Goal: Book appointment/travel/reservation

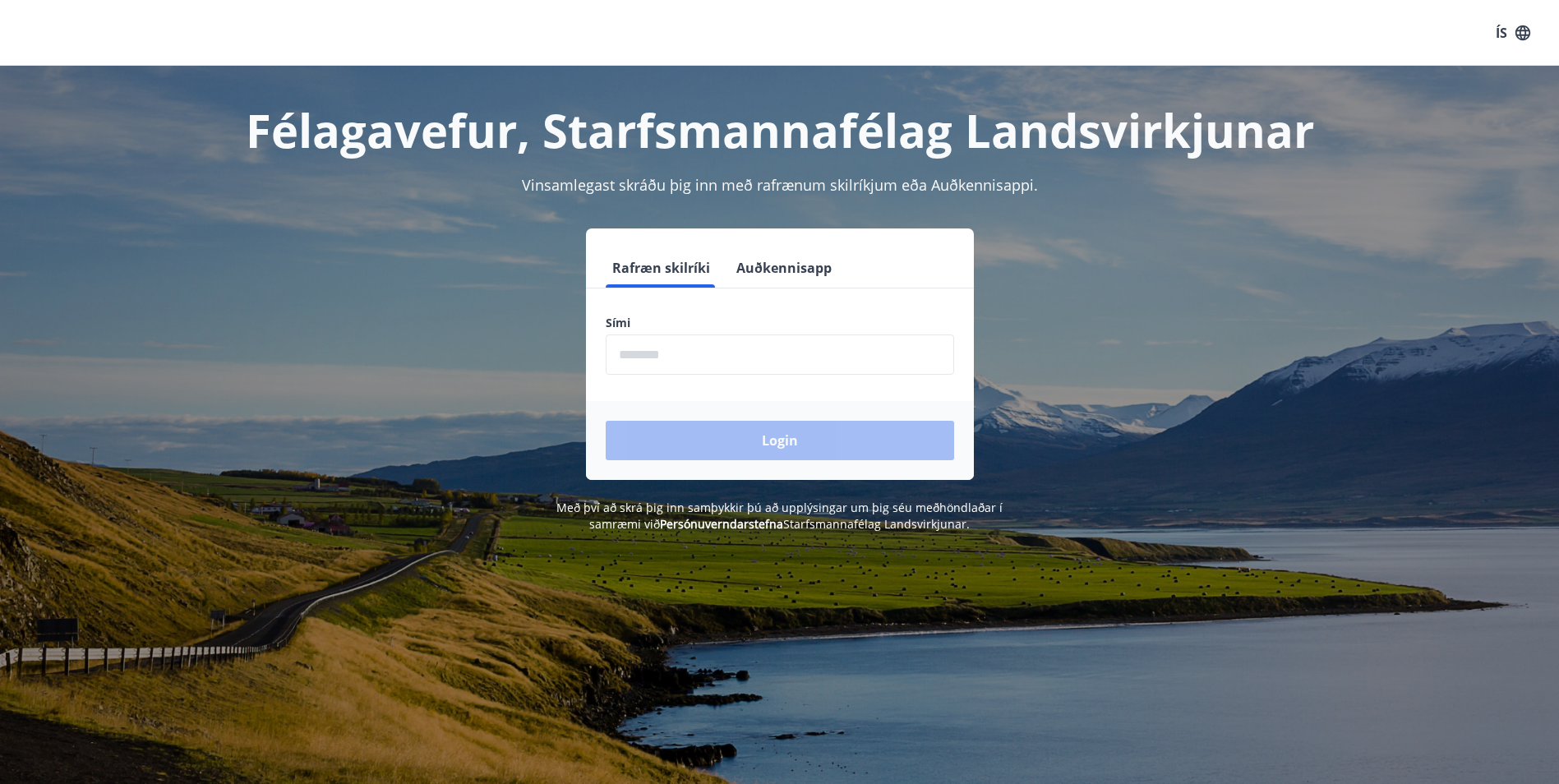
click at [660, 359] on input "phone" at bounding box center [779, 354] width 348 height 40
type input "********"
click at [684, 438] on button "Login" at bounding box center [779, 440] width 348 height 39
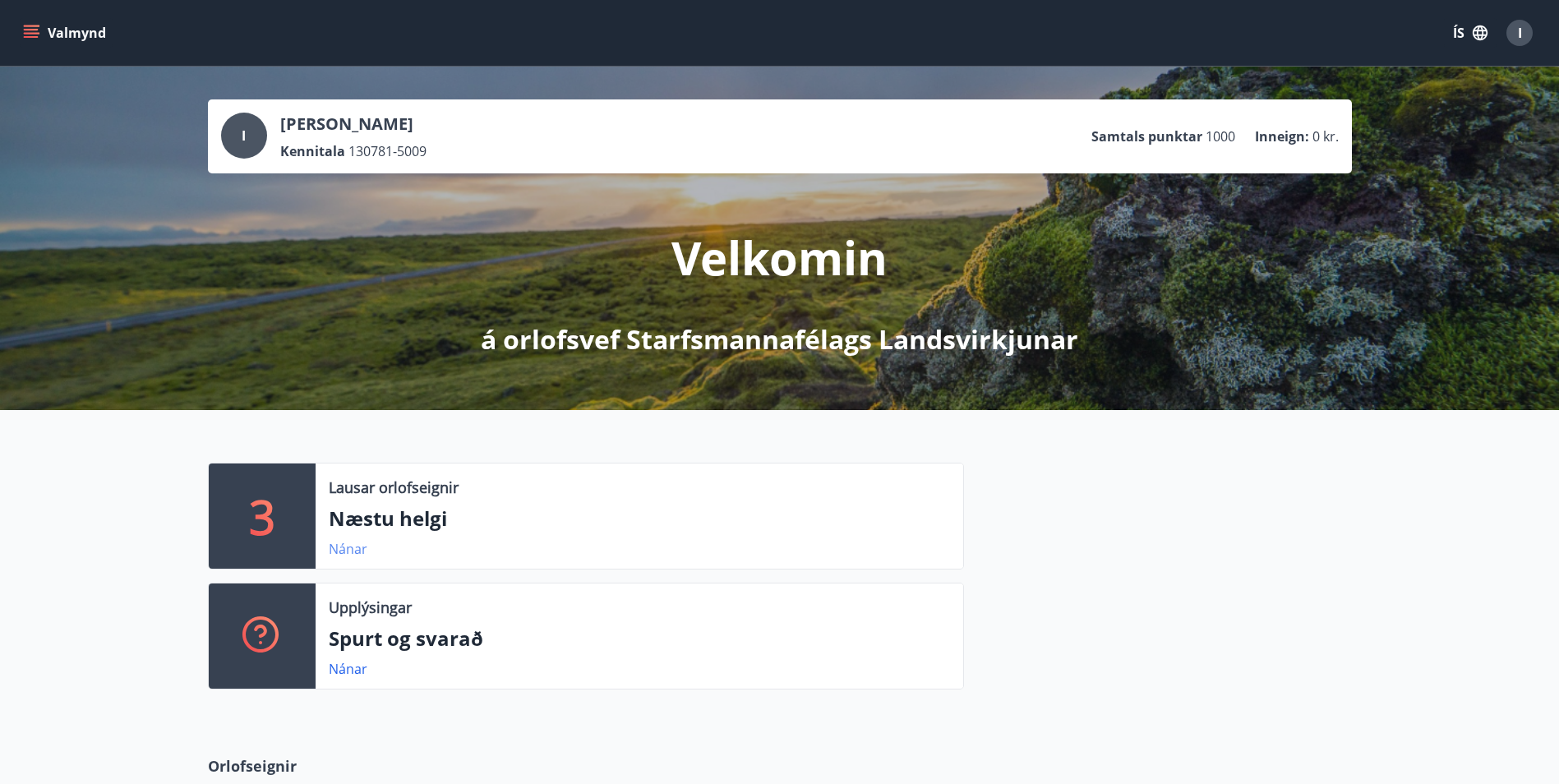
click at [355, 547] on link "Nánar" at bounding box center [348, 548] width 39 height 18
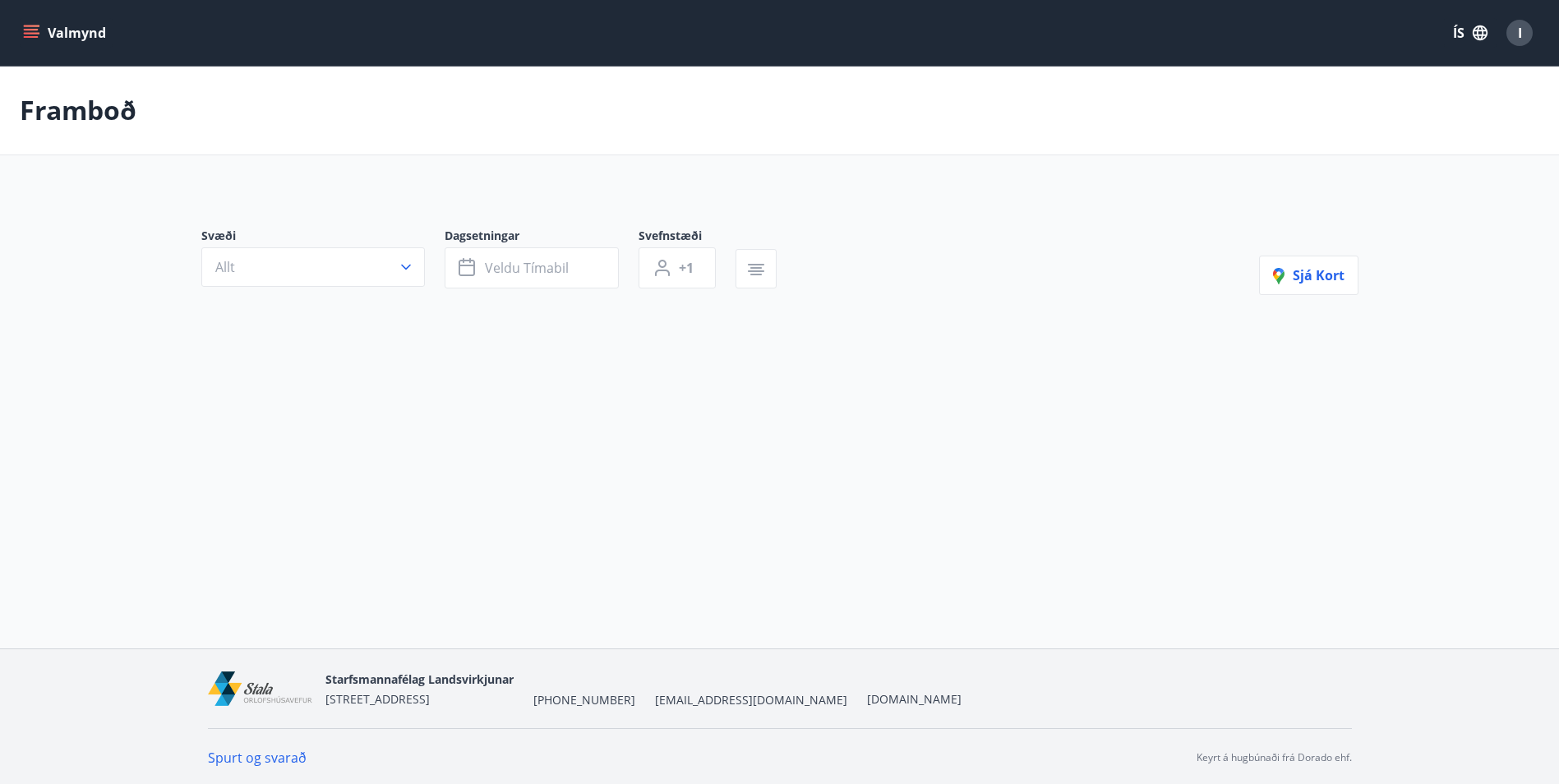
type input "*"
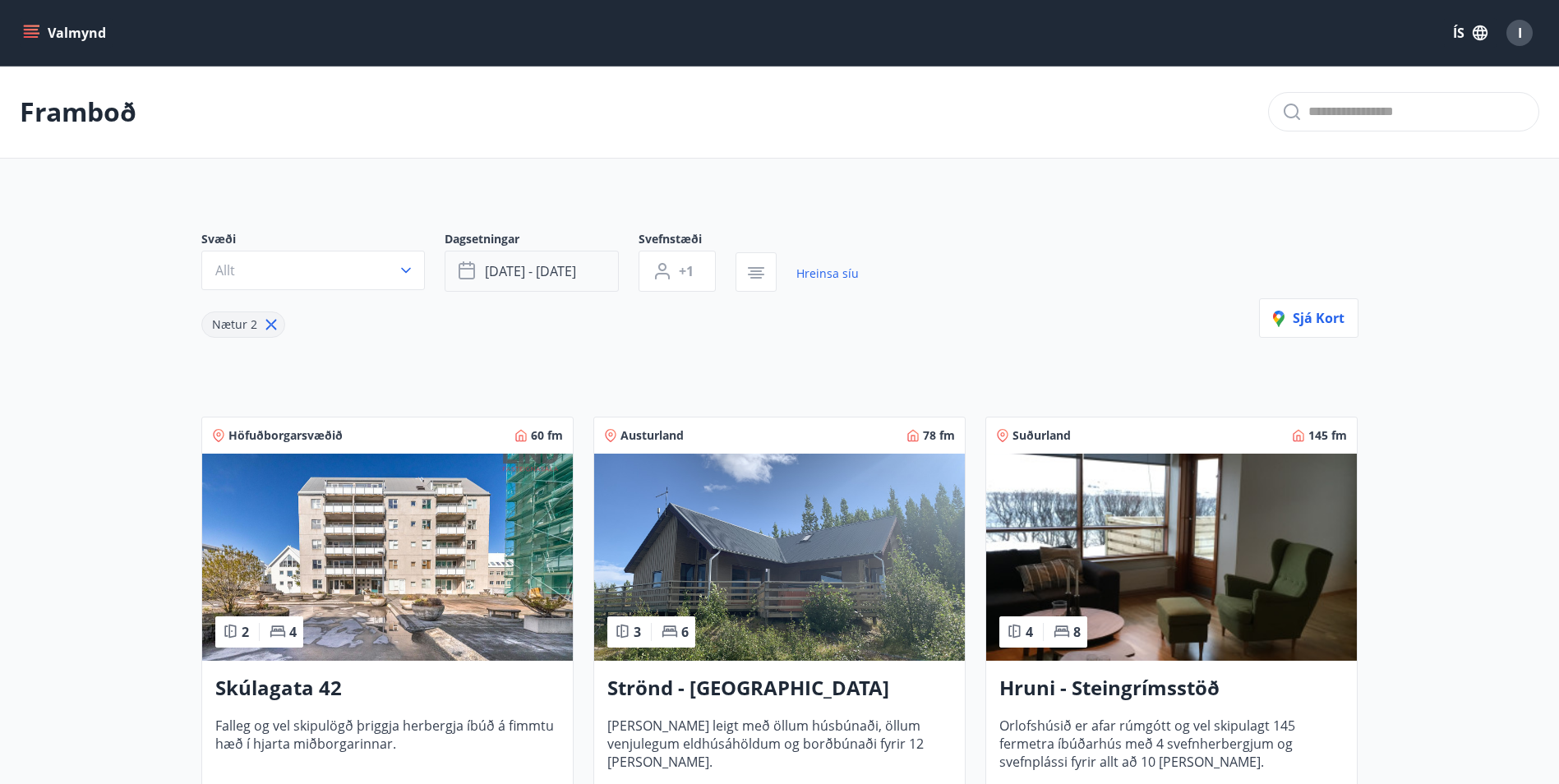
click at [534, 274] on span "okt 10 - okt 13" at bounding box center [531, 271] width 91 height 18
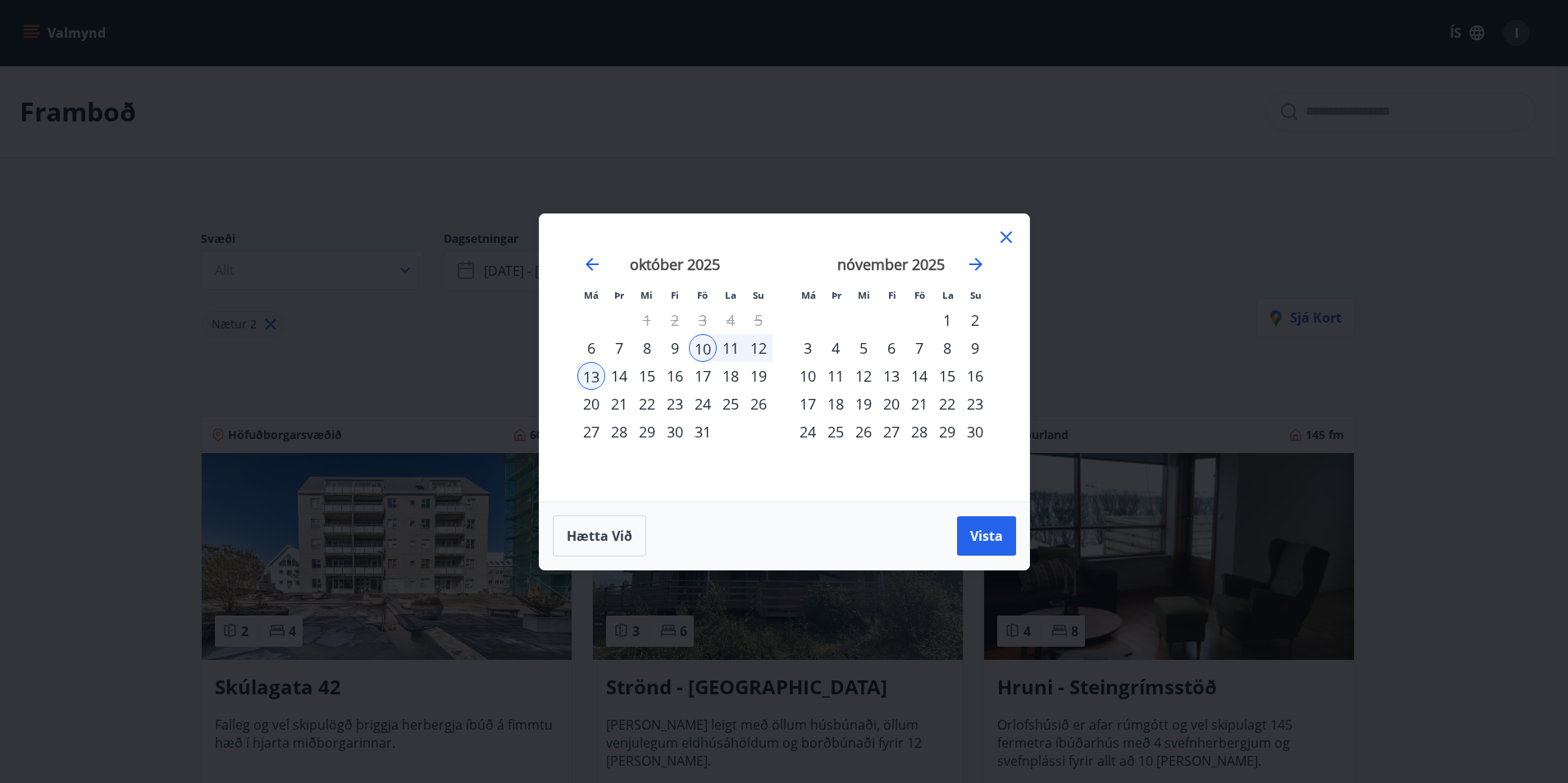
click at [704, 377] on div "17" at bounding box center [703, 376] width 28 height 28
click at [588, 404] on div "20" at bounding box center [591, 404] width 28 height 28
click at [992, 540] on span "Vista" at bounding box center [986, 535] width 32 height 18
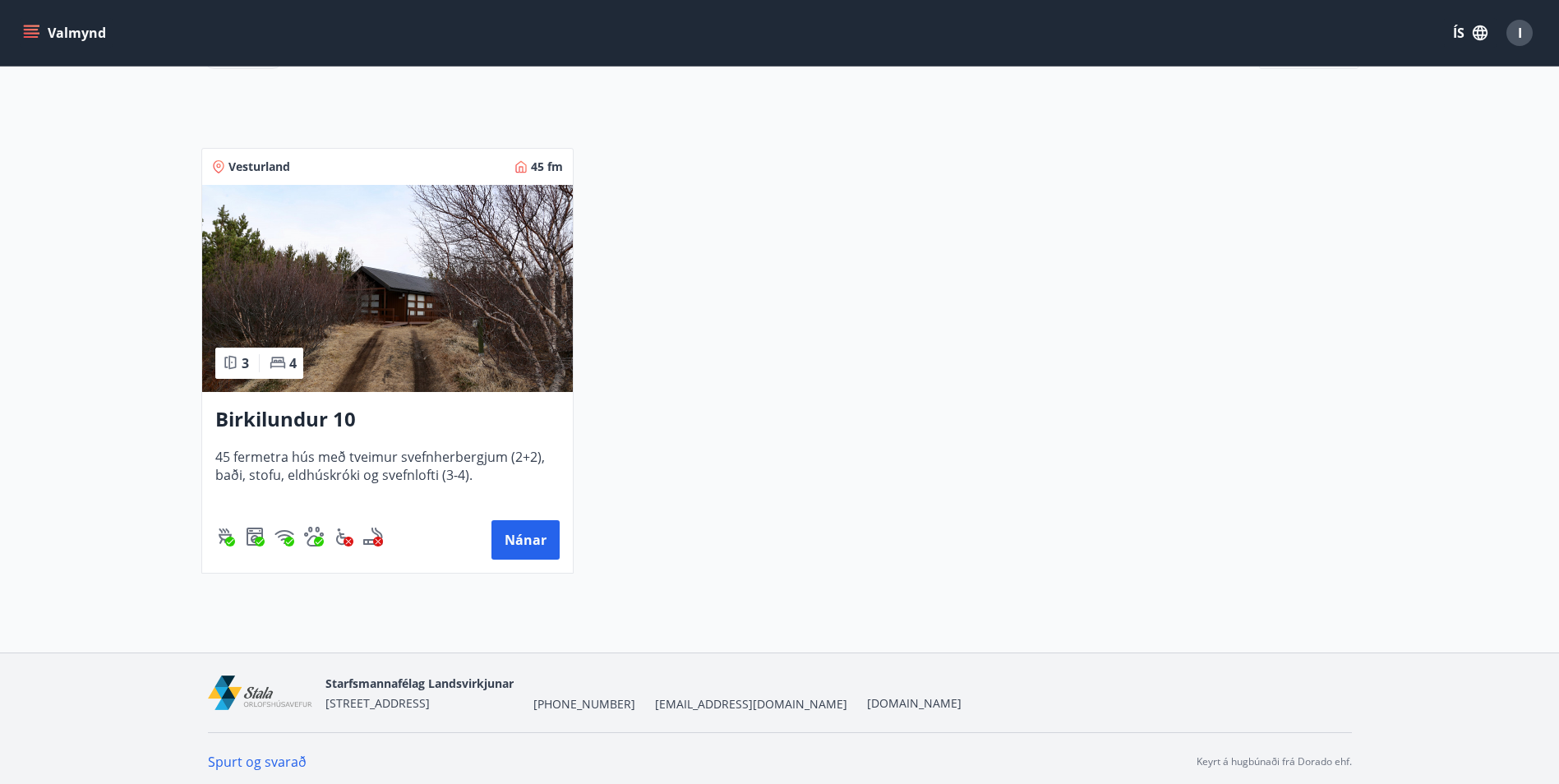
scroll to position [275, 0]
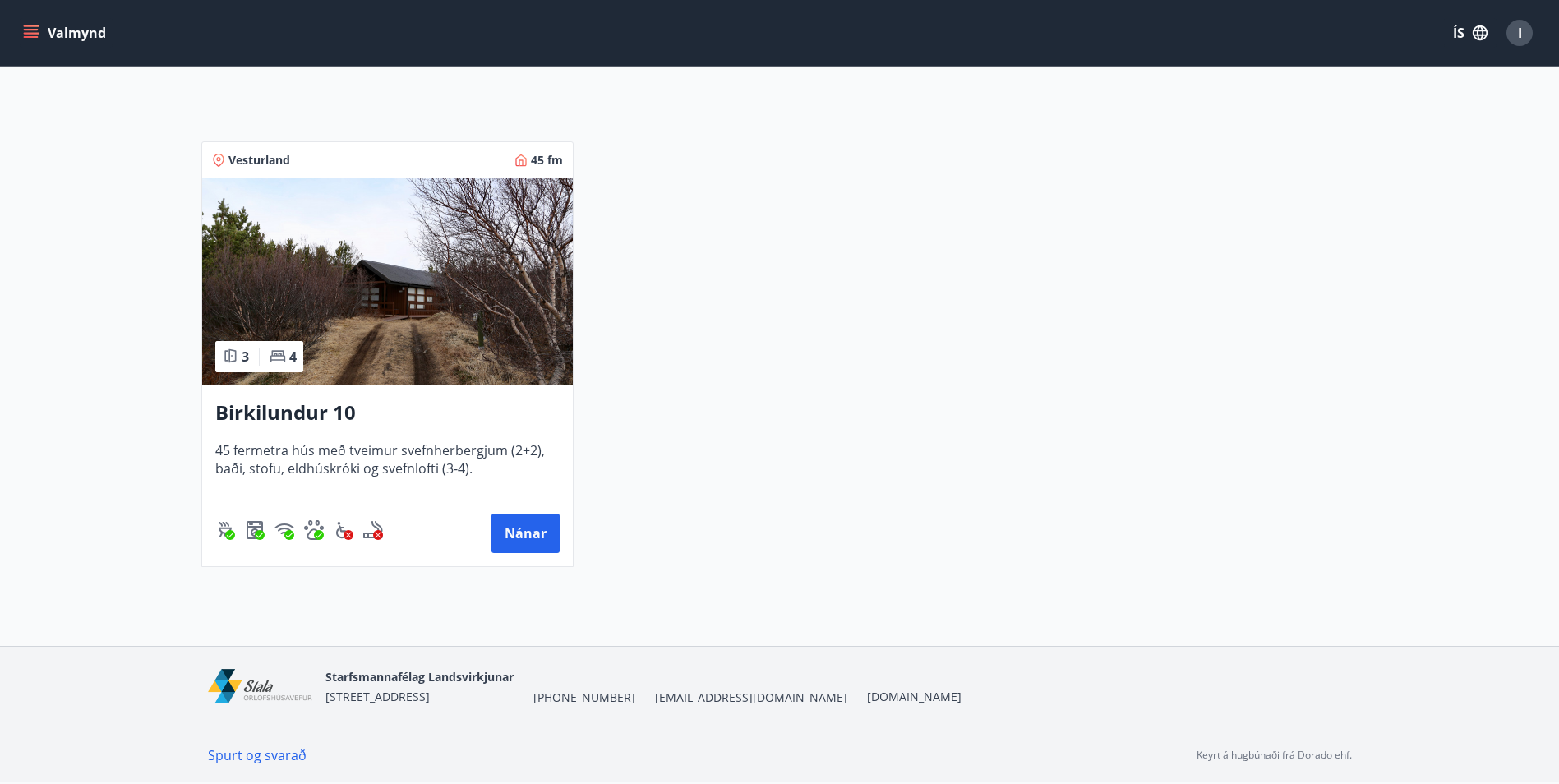
click at [841, 326] on div "Vesturland 45 fm 3 4 Birkilundur 10 45 fermetra hús með tveimur svefnherbergjum…" at bounding box center [769, 345] width 1176 height 445
click at [800, 261] on div "Vesturland 45 fm 3 4 Birkilundur 10 45 fermetra hús með tveimur svefnherbergjum…" at bounding box center [769, 345] width 1176 height 445
click at [791, 221] on div "Vesturland 45 fm 3 4 Birkilundur 10 45 fermetra hús með tveimur svefnherbergjum…" at bounding box center [769, 345] width 1176 height 445
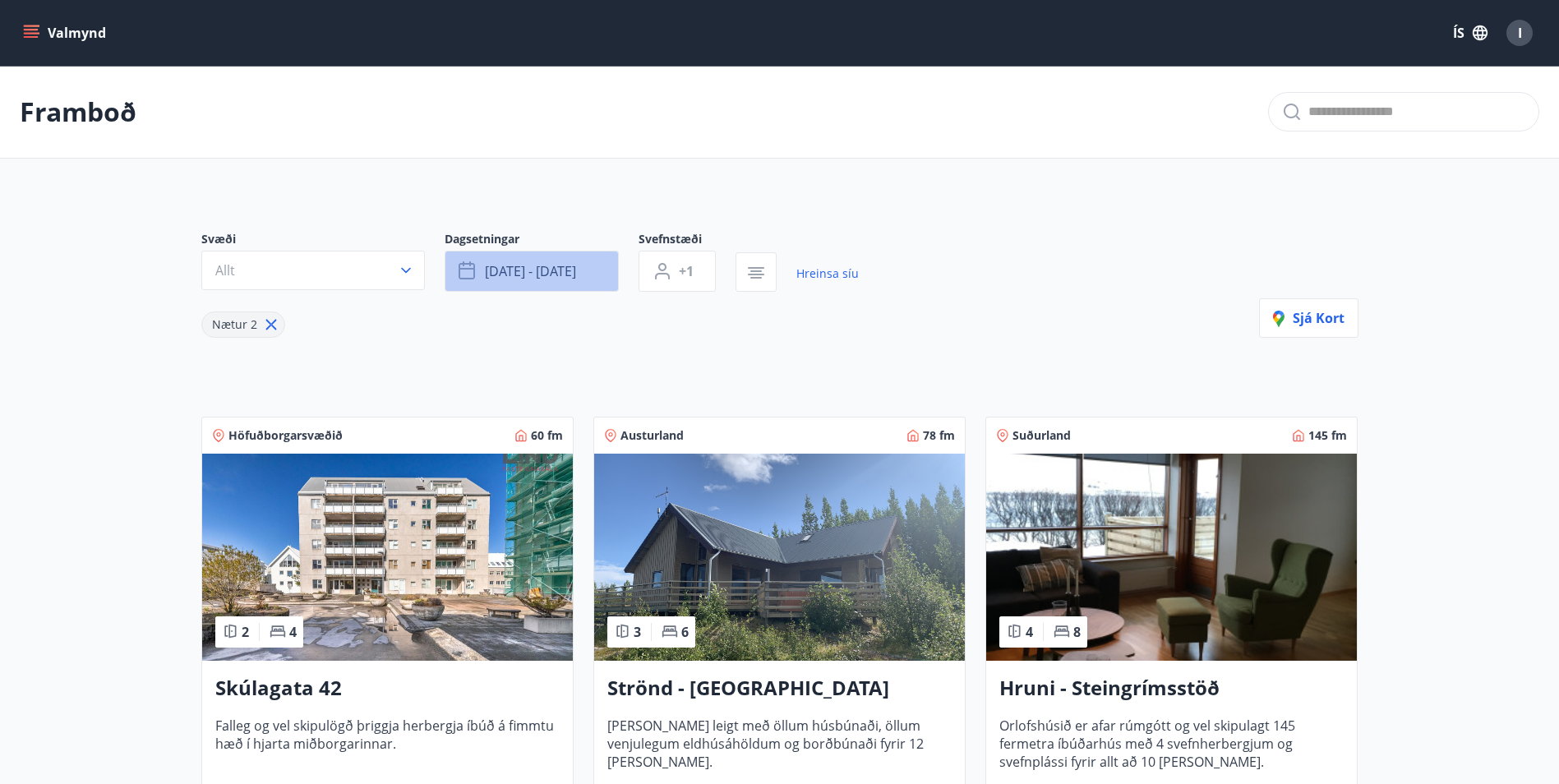
click at [552, 272] on span "okt 10 - okt 13" at bounding box center [531, 271] width 91 height 18
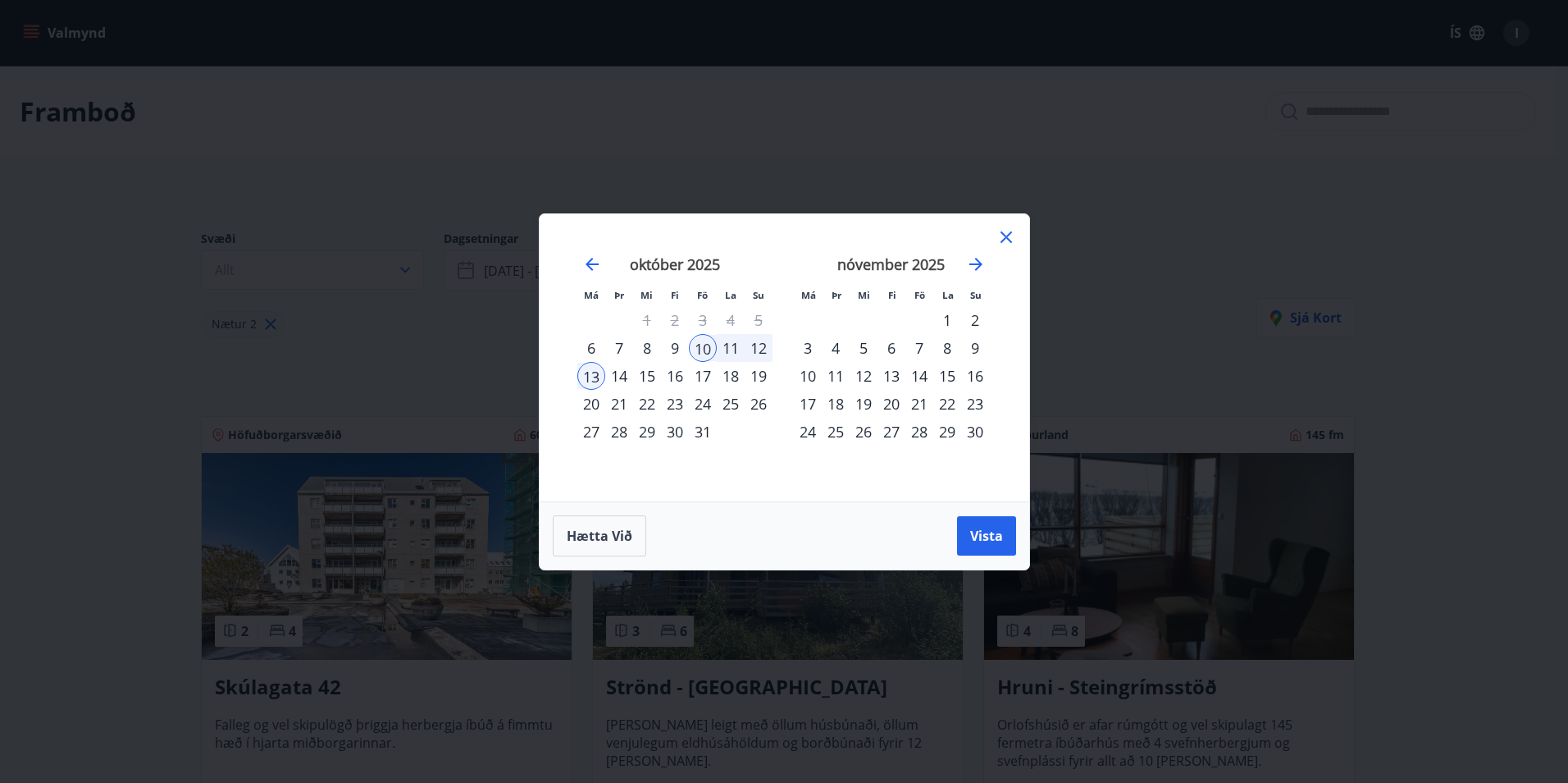
click at [515, 148] on div "Má Þr Mi Fi Fö La Su Má Þr Mi Fi Fö La Su september 2025 1 2 3 4 5 6 7 8 9 10 1…" at bounding box center [784, 392] width 1568 height 783
click at [1010, 234] on icon at bounding box center [1006, 236] width 19 height 19
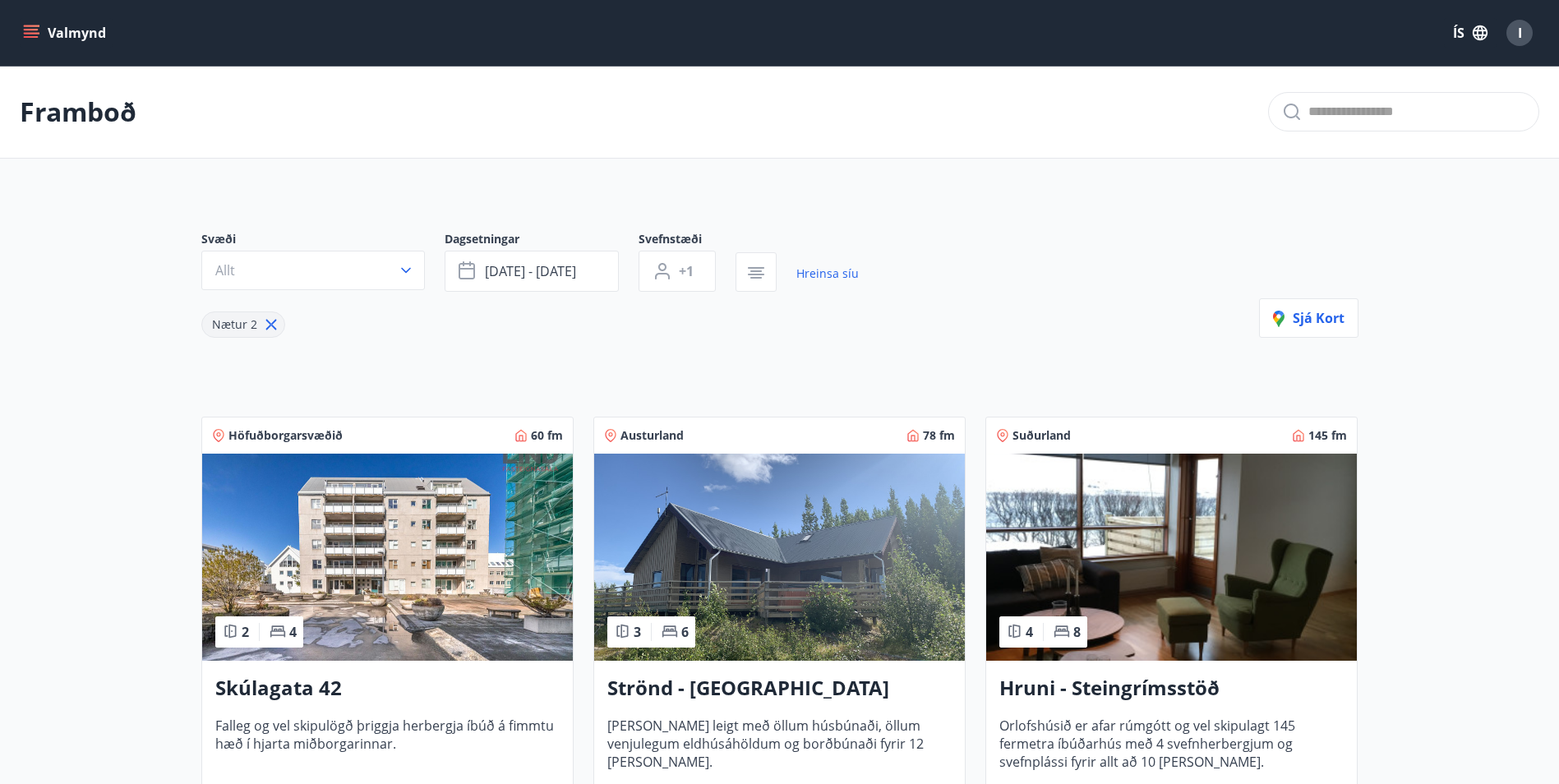
click at [527, 248] on span "Dagsetningar" at bounding box center [541, 240] width 194 height 19
click at [533, 264] on span "okt 10 - okt 13" at bounding box center [531, 271] width 91 height 18
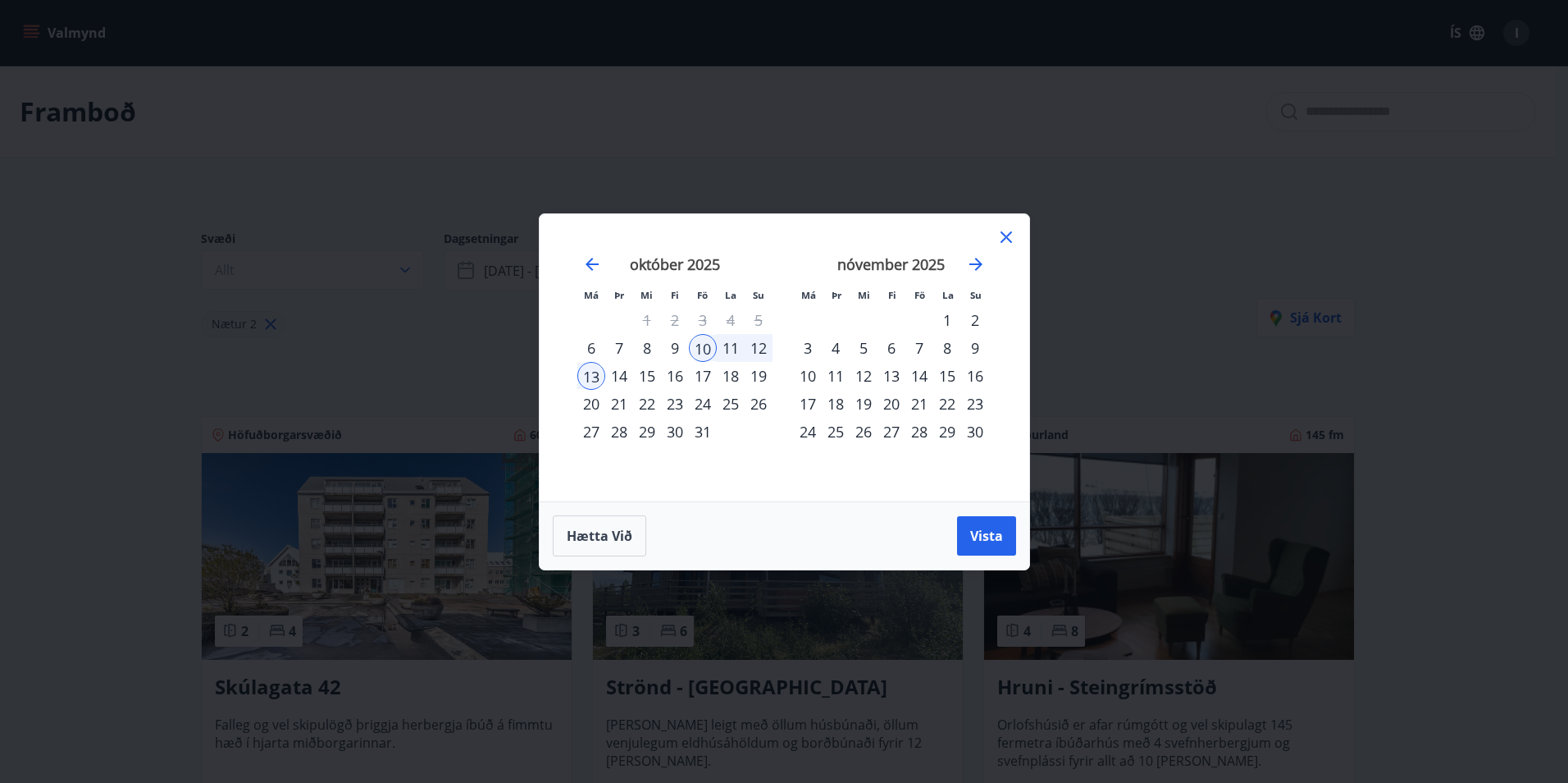
click at [591, 405] on div "20" at bounding box center [591, 404] width 28 height 28
click at [647, 403] on div "22" at bounding box center [647, 404] width 28 height 28
click at [986, 537] on span "Vista" at bounding box center [986, 535] width 32 height 18
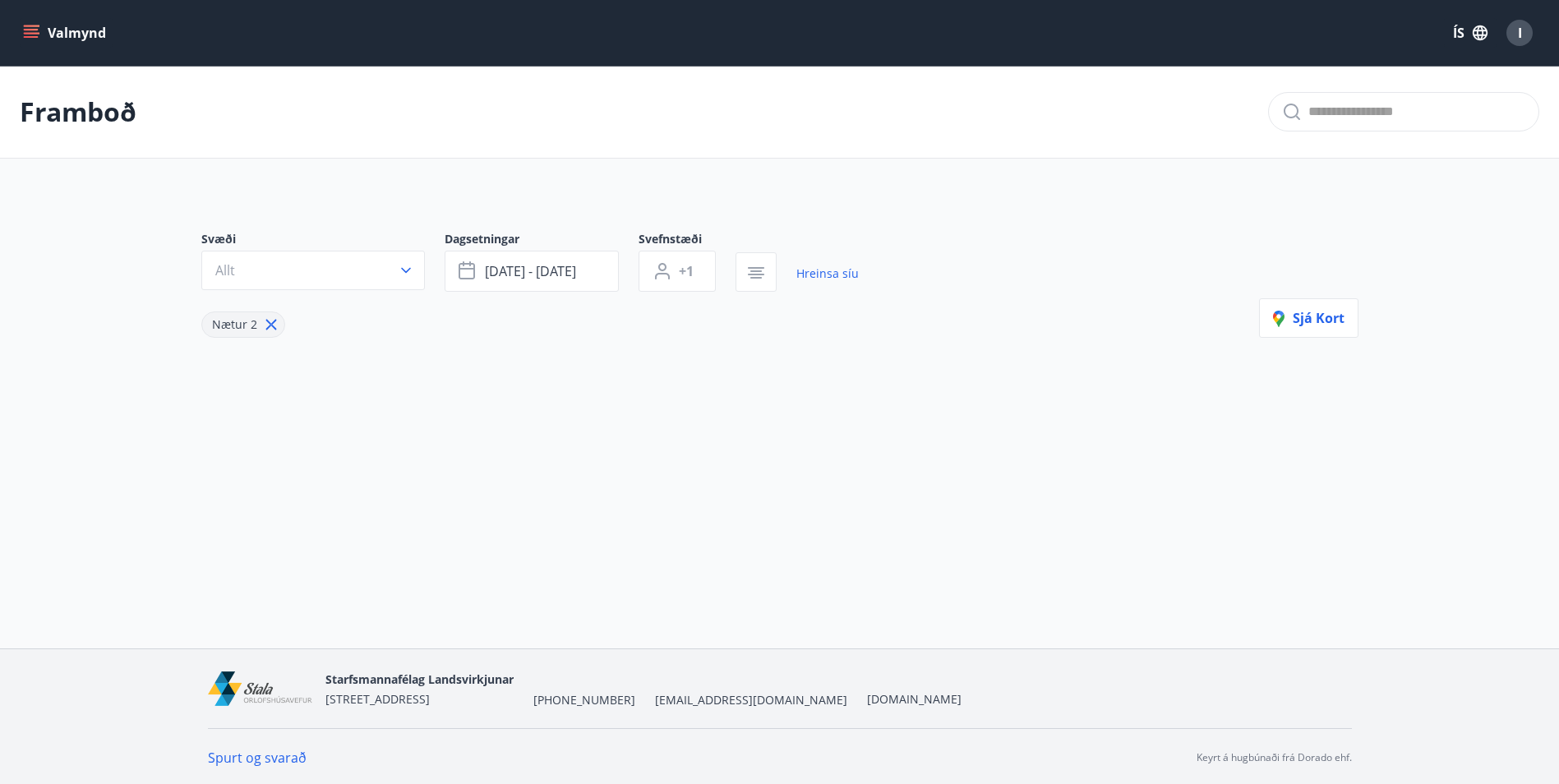
click at [918, 341] on div "Svæði Allt Dagsetningar okt 20 - okt 22 Svefnstæði +1 Hreinsa síu Nætur 2 Sjá k…" at bounding box center [779, 310] width 1184 height 239
click at [570, 271] on span "okt 20 - okt 22" at bounding box center [531, 271] width 91 height 18
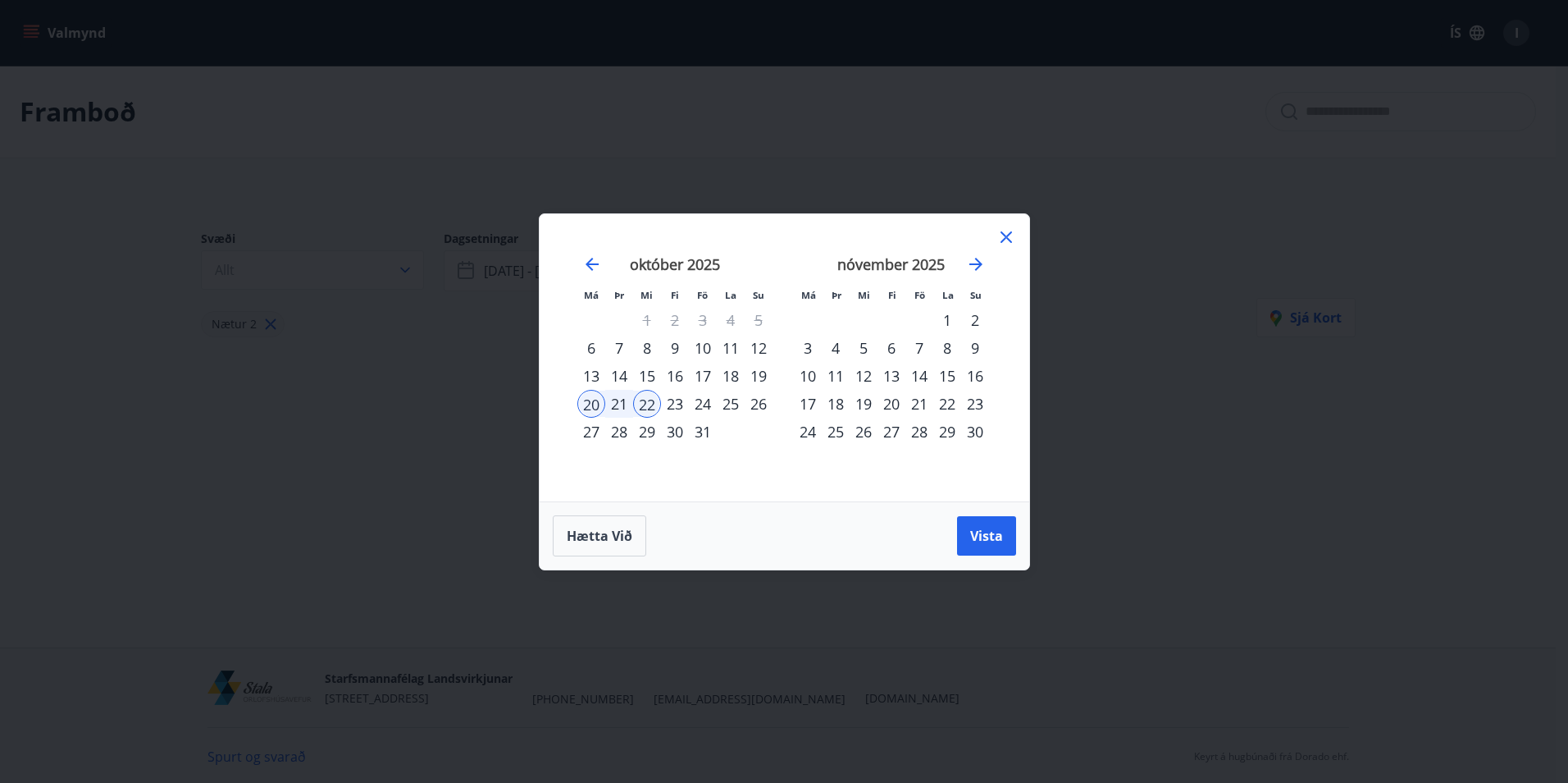
click at [761, 374] on div "19" at bounding box center [759, 376] width 28 height 28
click at [991, 535] on span "Vista" at bounding box center [986, 535] width 32 height 18
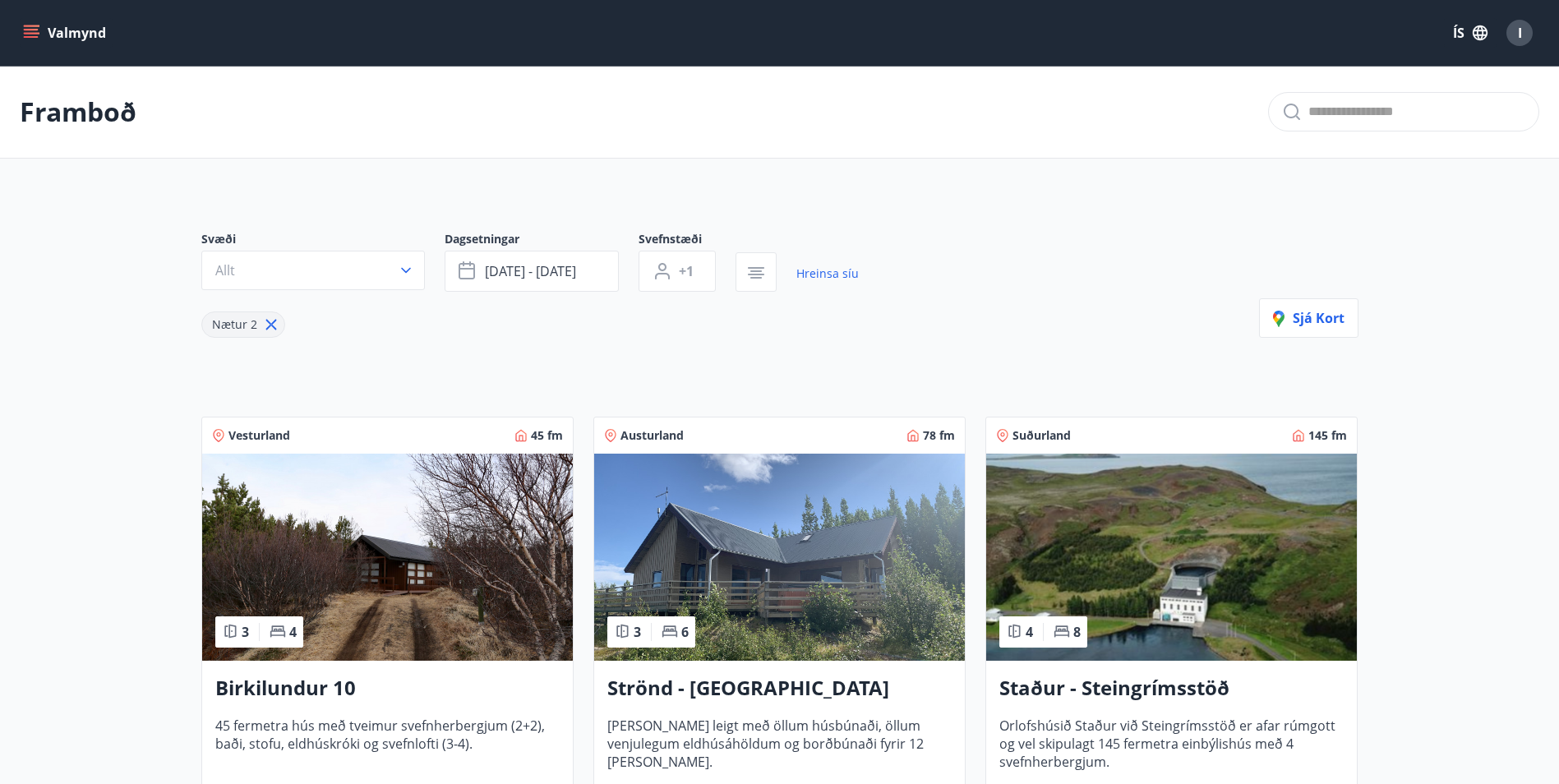
click at [1010, 517] on img at bounding box center [1171, 557] width 370 height 207
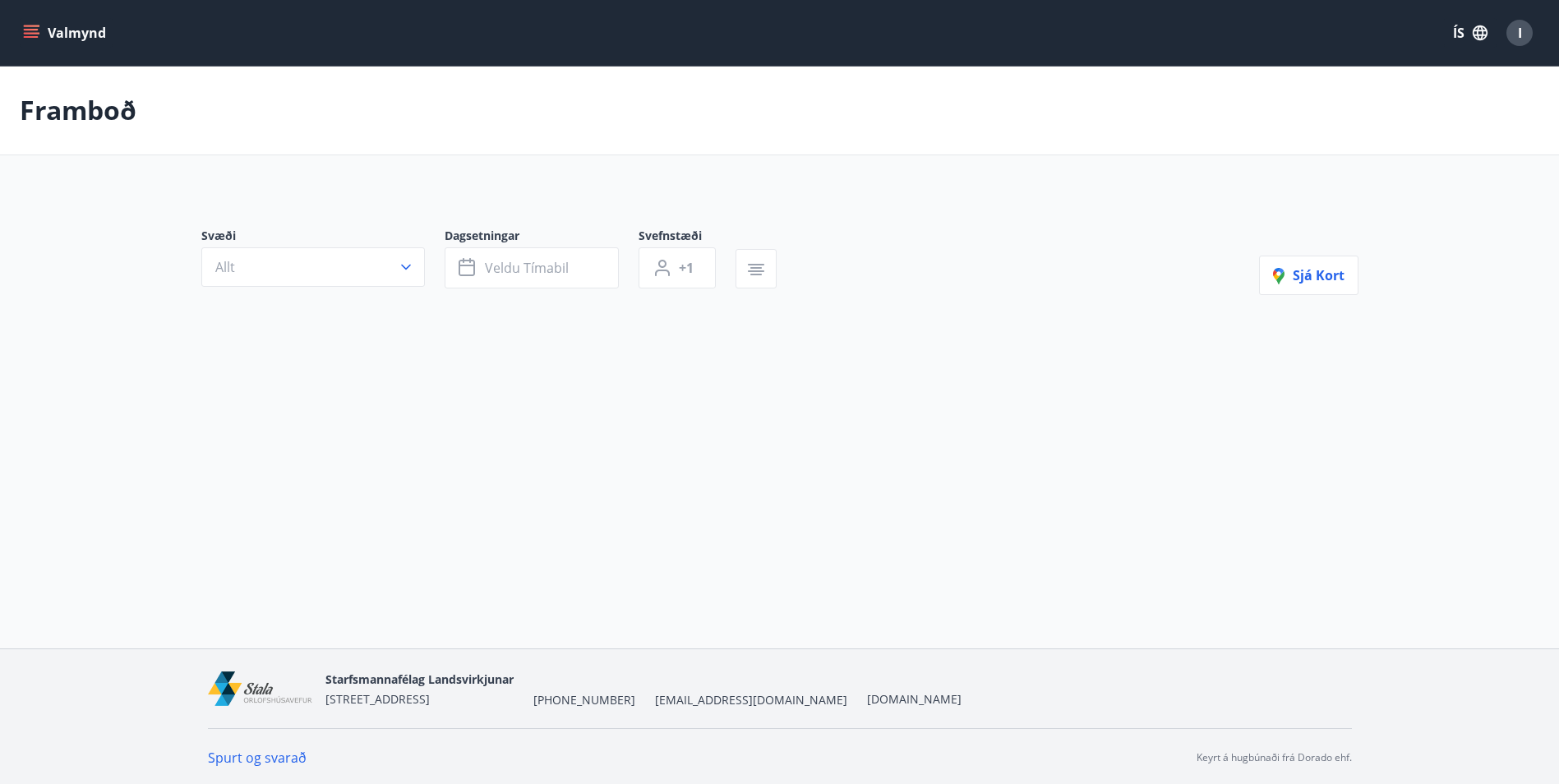
type input "*"
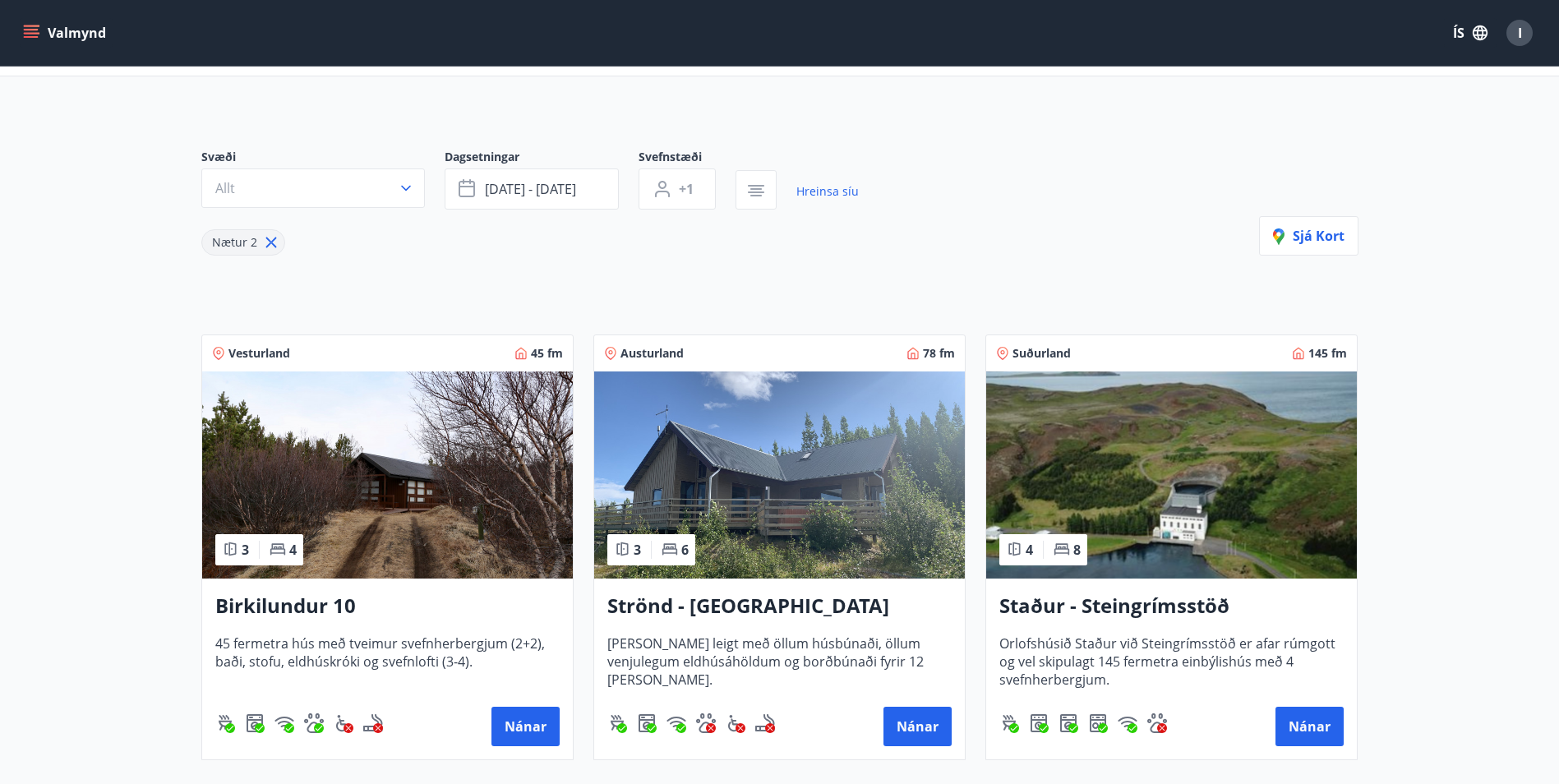
scroll to position [164, 0]
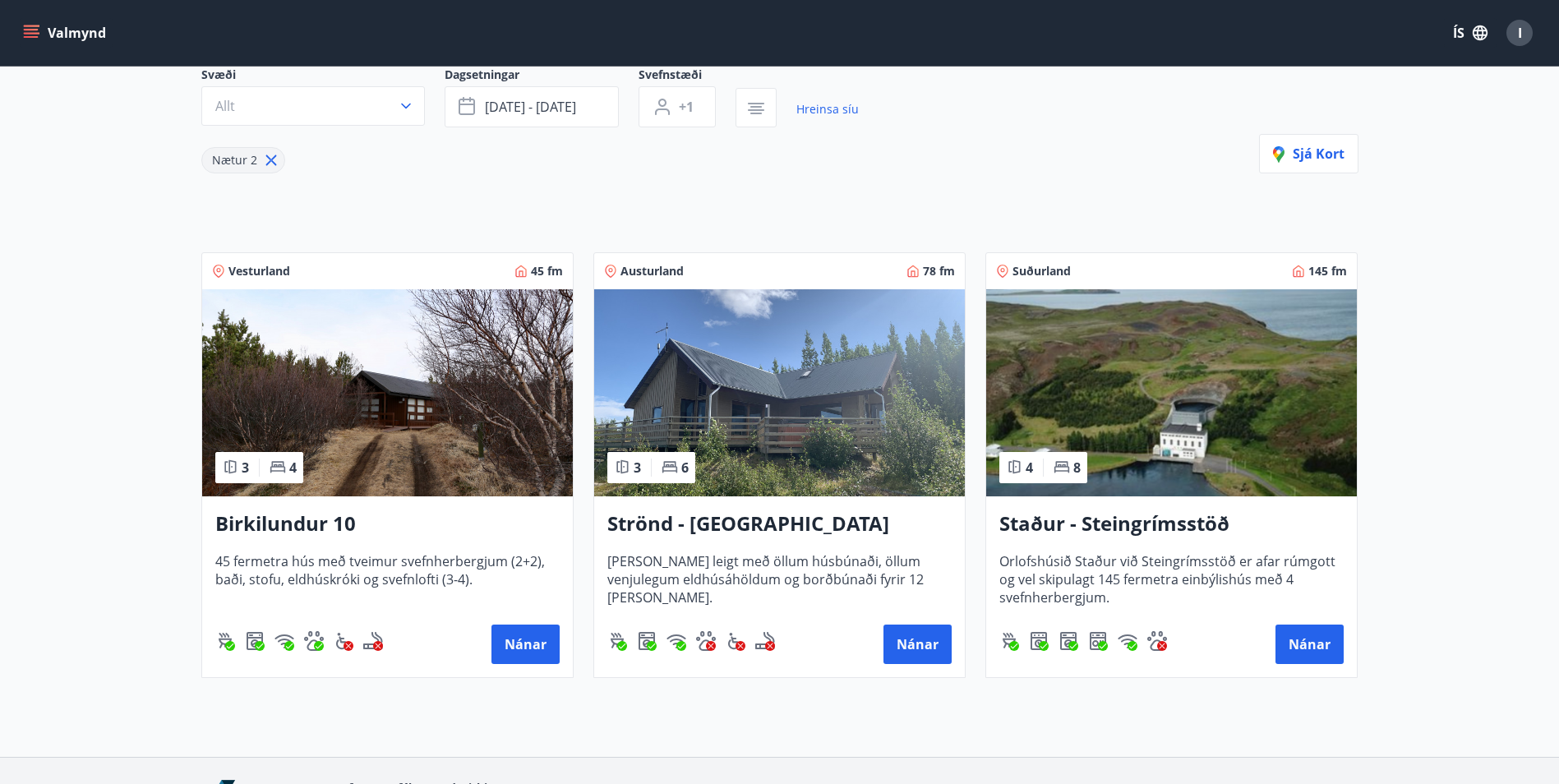
click at [772, 523] on h3 "Strönd - Egilsstaðir" at bounding box center [779, 524] width 344 height 30
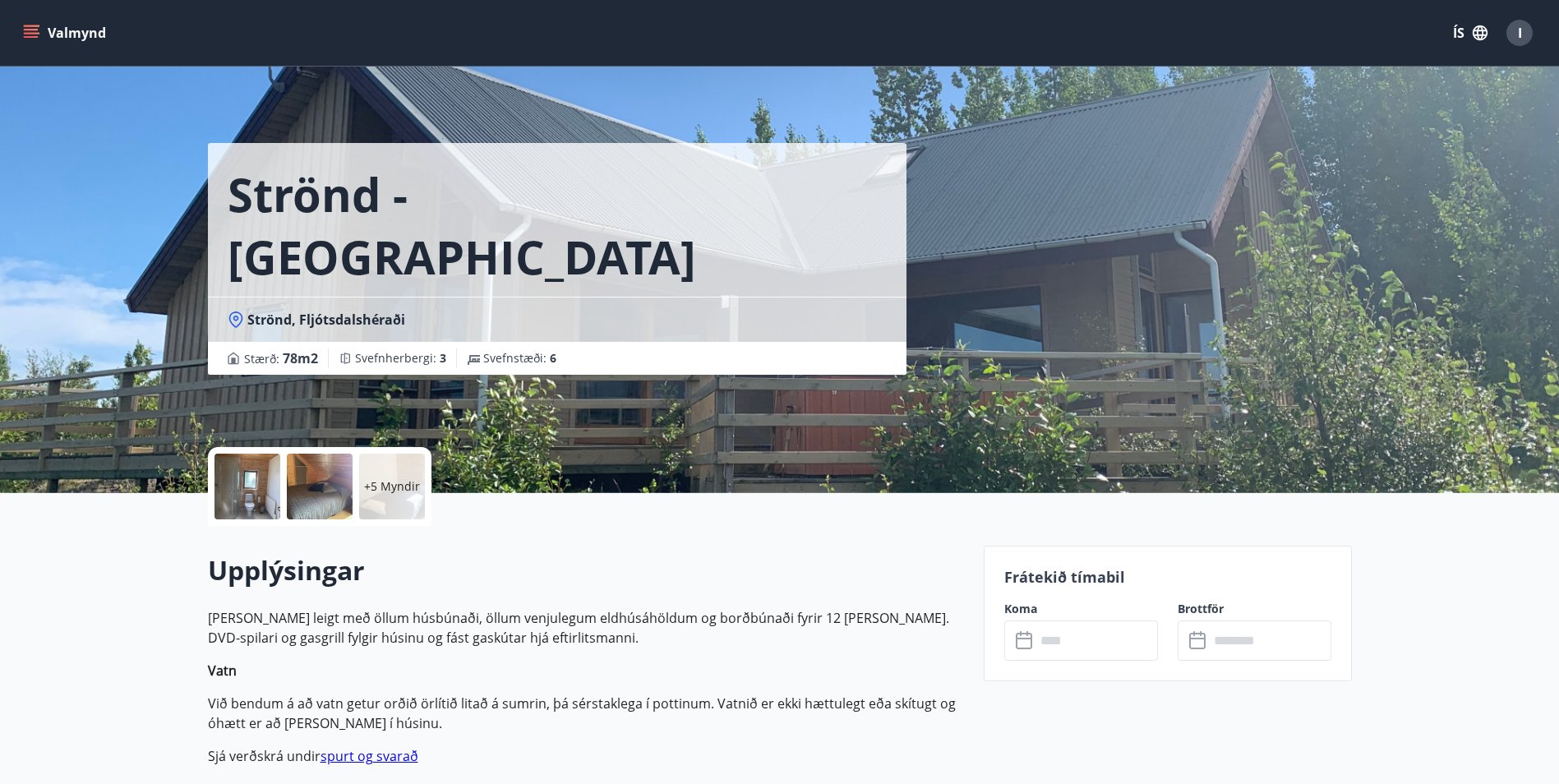
click at [1427, 271] on div "Strönd - Egilsstaðir Strönd, Fljótsdalshéraði Stærð : 78 m2 Svefnherbergi : 3 S…" at bounding box center [779, 246] width 1559 height 493
click at [71, 165] on div "Strönd - Egilsstaðir Strönd, Fljótsdalshéraði Stærð : 78 m2 Svefnherbergi : 3 S…" at bounding box center [779, 246] width 1559 height 493
click at [234, 495] on div at bounding box center [247, 486] width 66 height 66
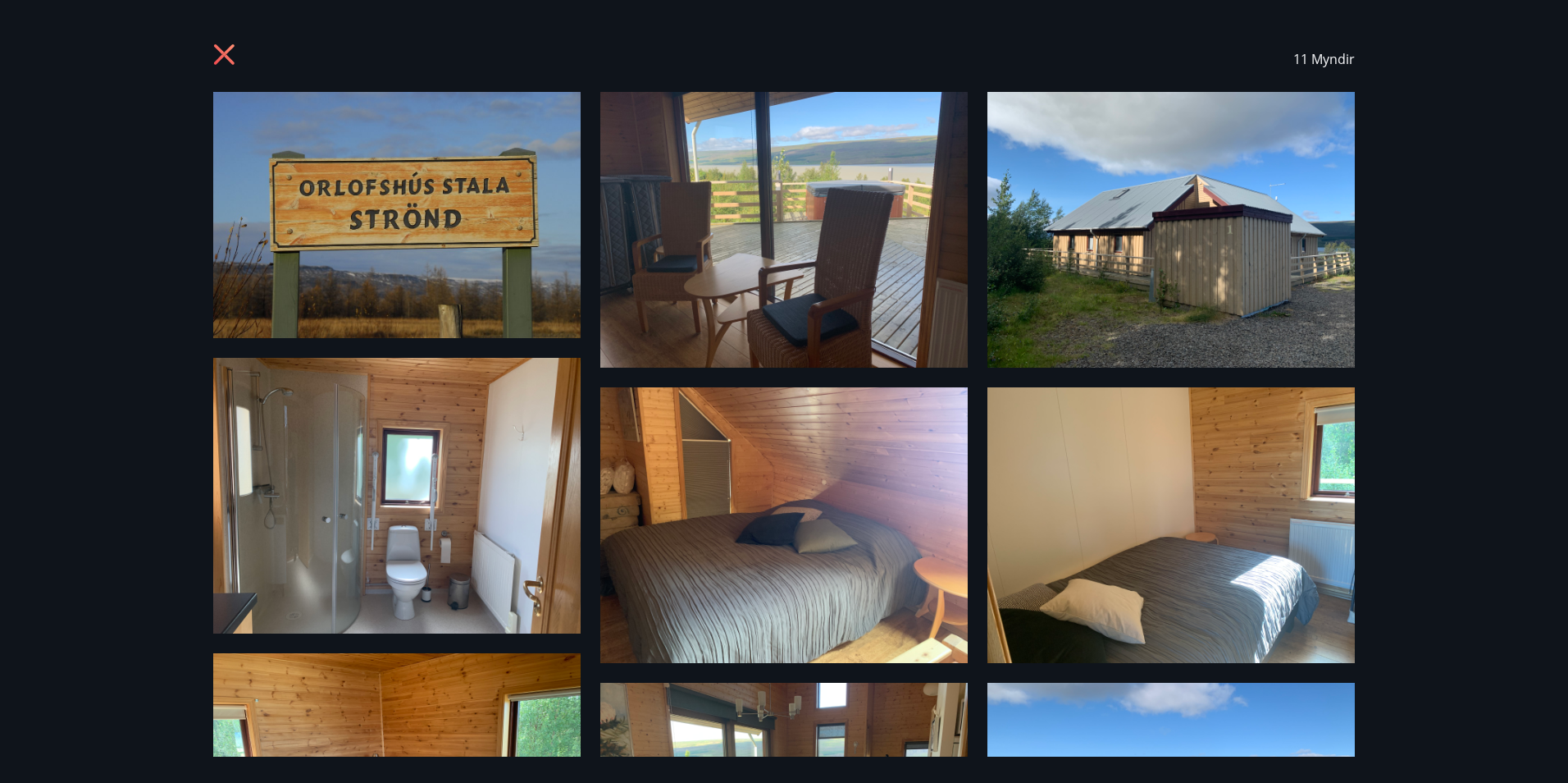
click at [227, 55] on icon at bounding box center [223, 54] width 20 height 20
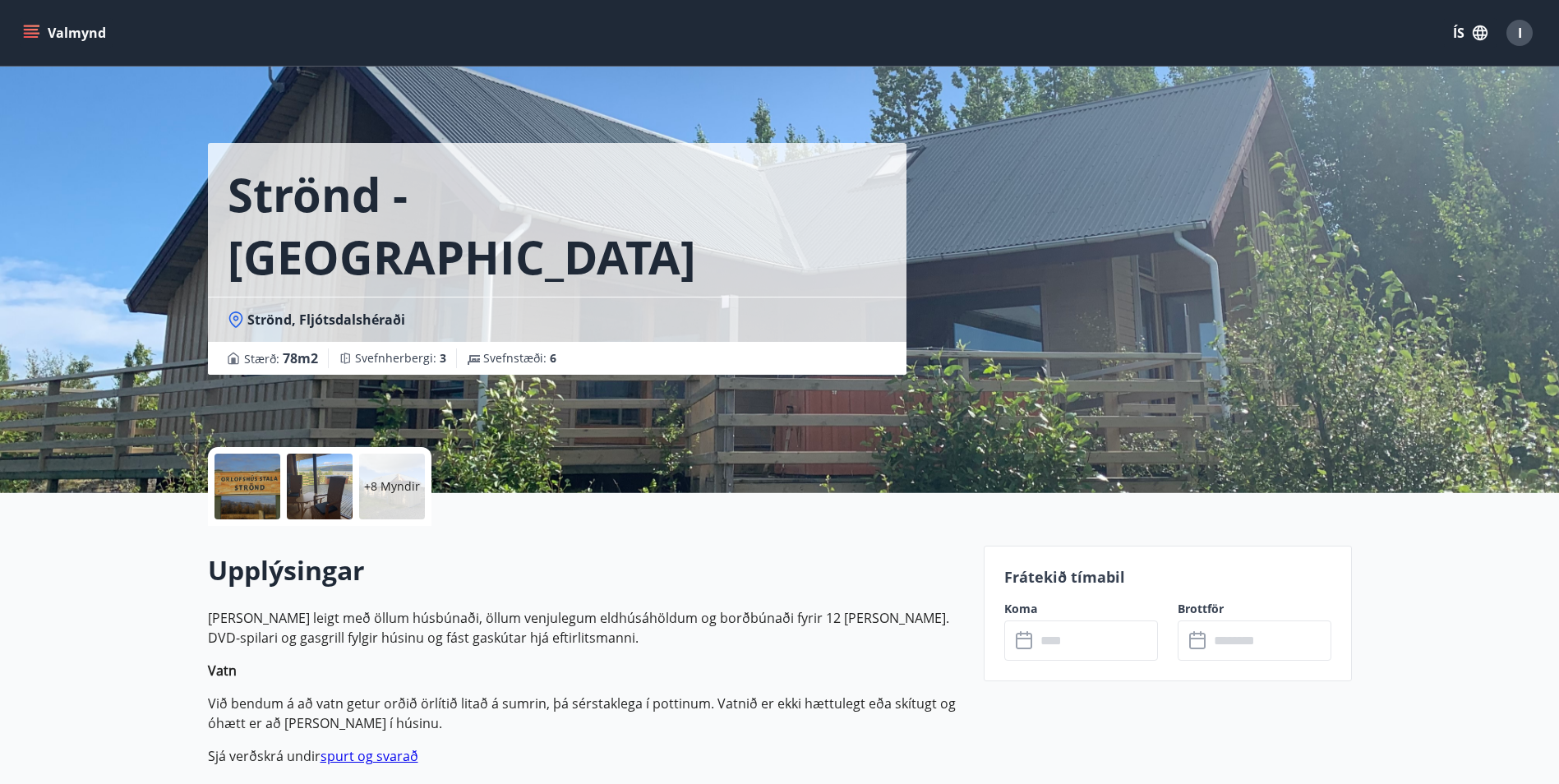
click at [19, 30] on div "Valmynd ÍS I" at bounding box center [779, 32] width 1559 height 66
click at [22, 35] on button "Valmynd" at bounding box center [66, 33] width 93 height 30
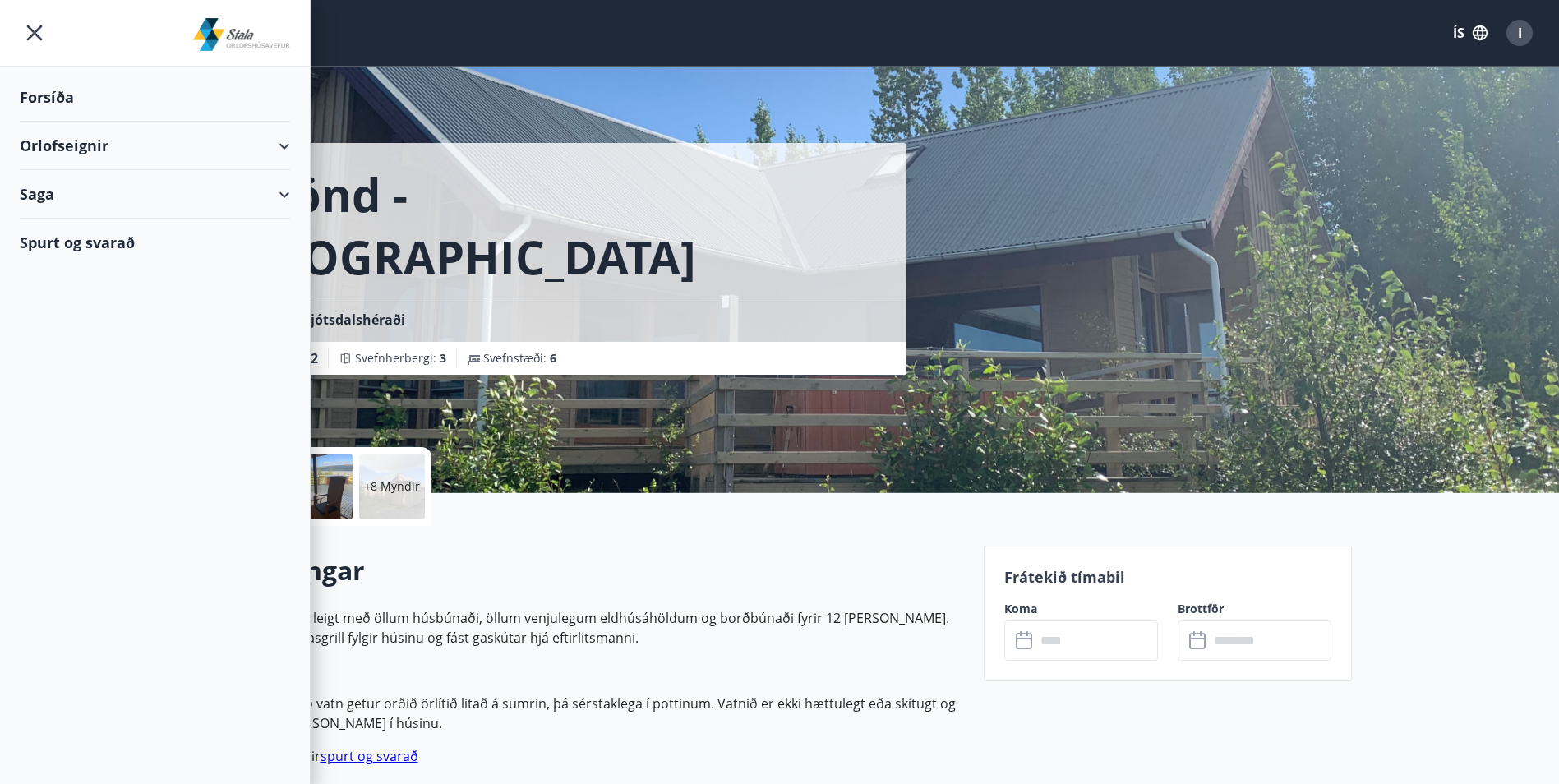
click at [158, 149] on div "Orlofseignir" at bounding box center [154, 146] width 270 height 48
click at [161, 225] on div "Bókunardagatal" at bounding box center [154, 221] width 244 height 34
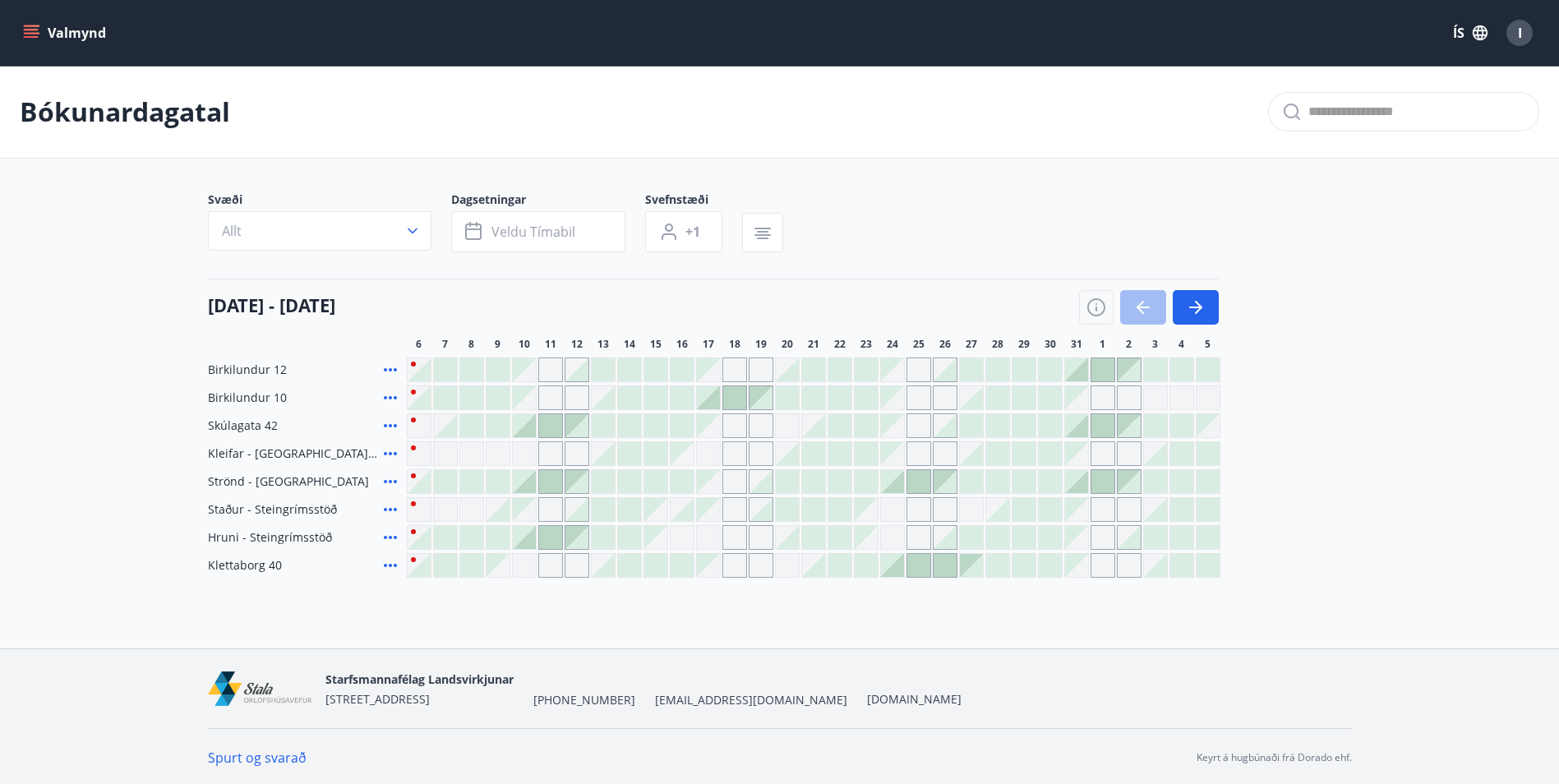
click at [391, 566] on icon at bounding box center [390, 566] width 13 height 4
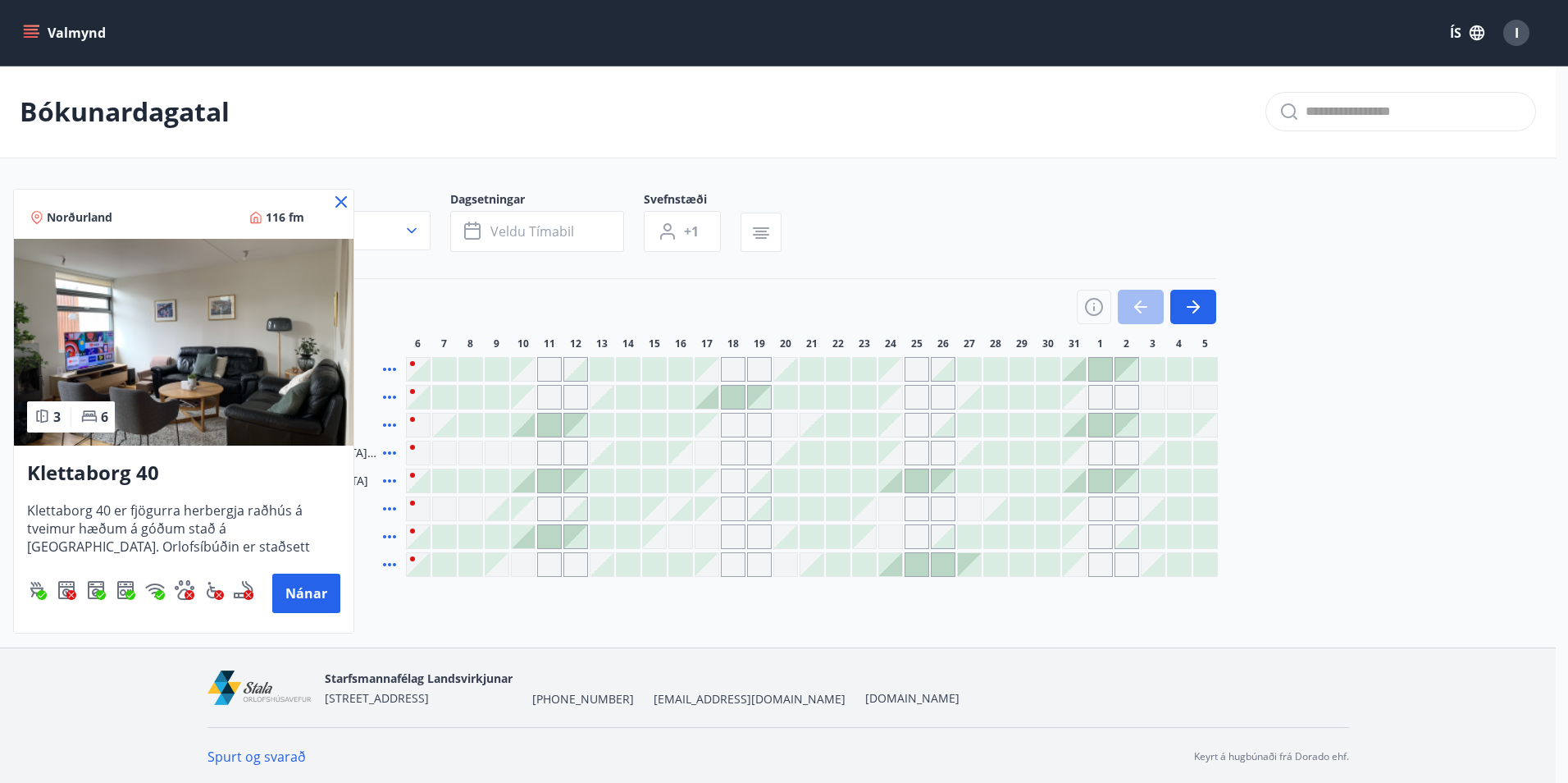
click at [397, 598] on div at bounding box center [784, 392] width 1568 height 783
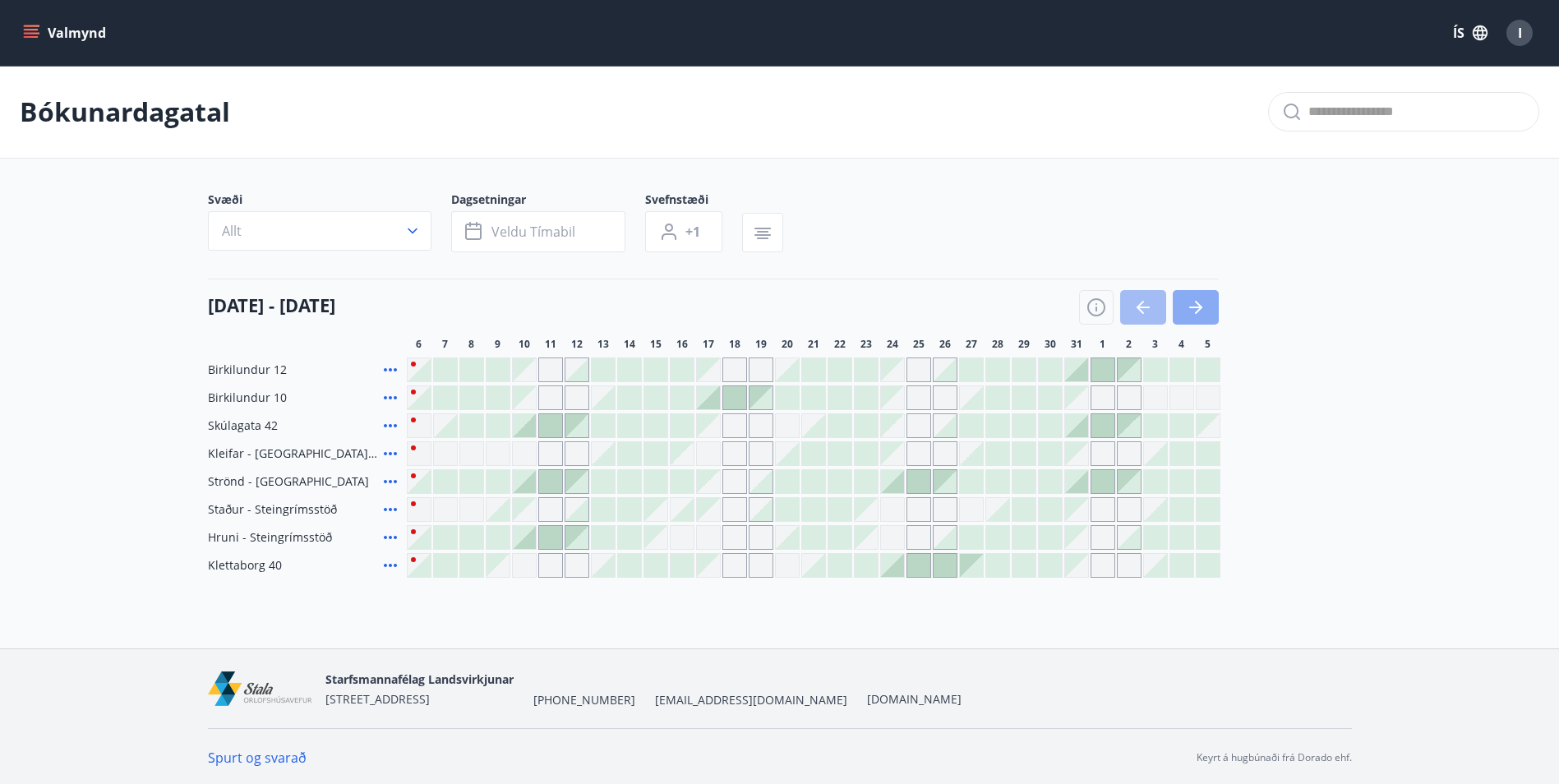
click at [1207, 311] on button "button" at bounding box center [1196, 307] width 46 height 34
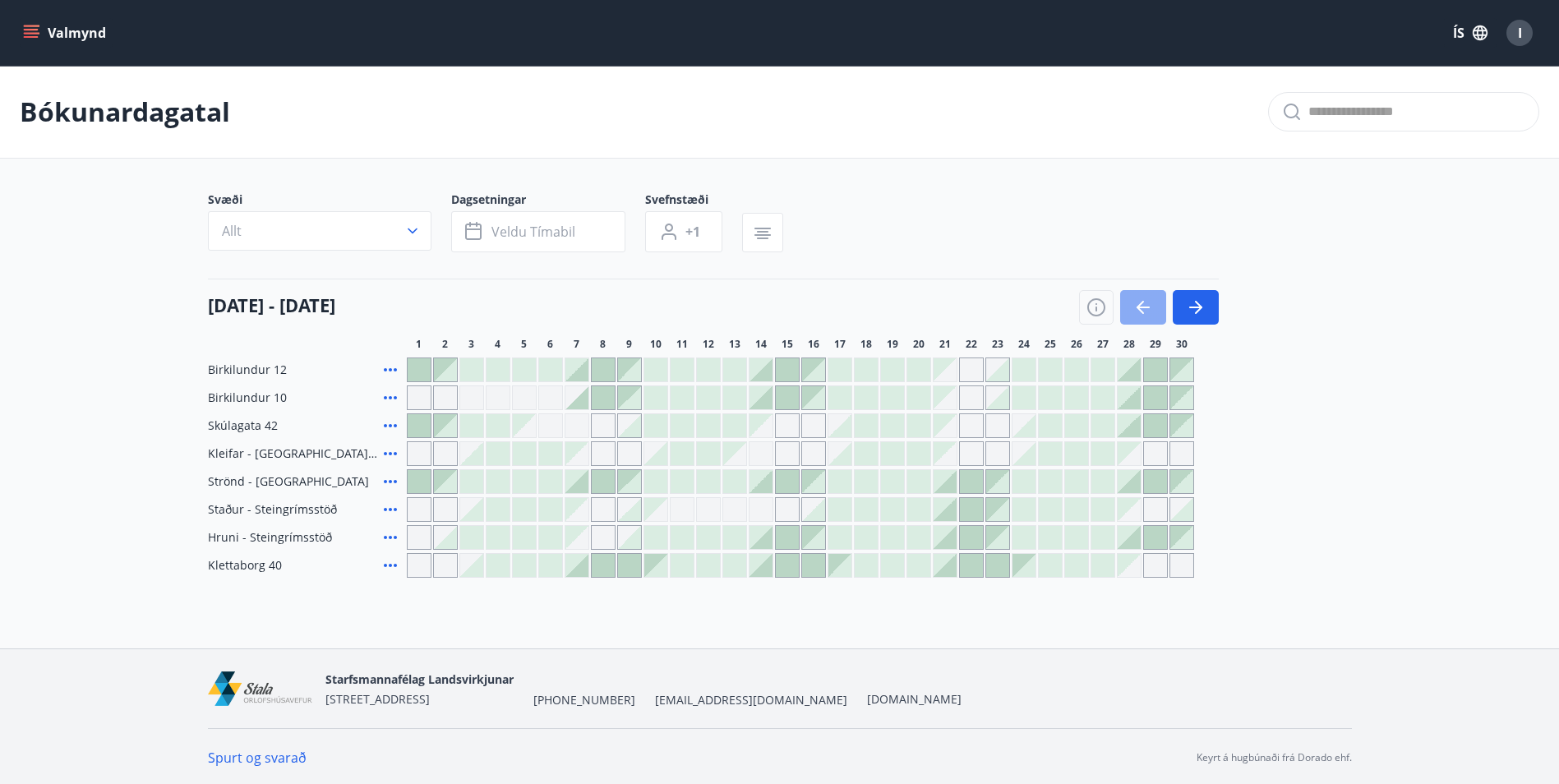
click at [1135, 307] on icon "button" at bounding box center [1143, 307] width 19 height 19
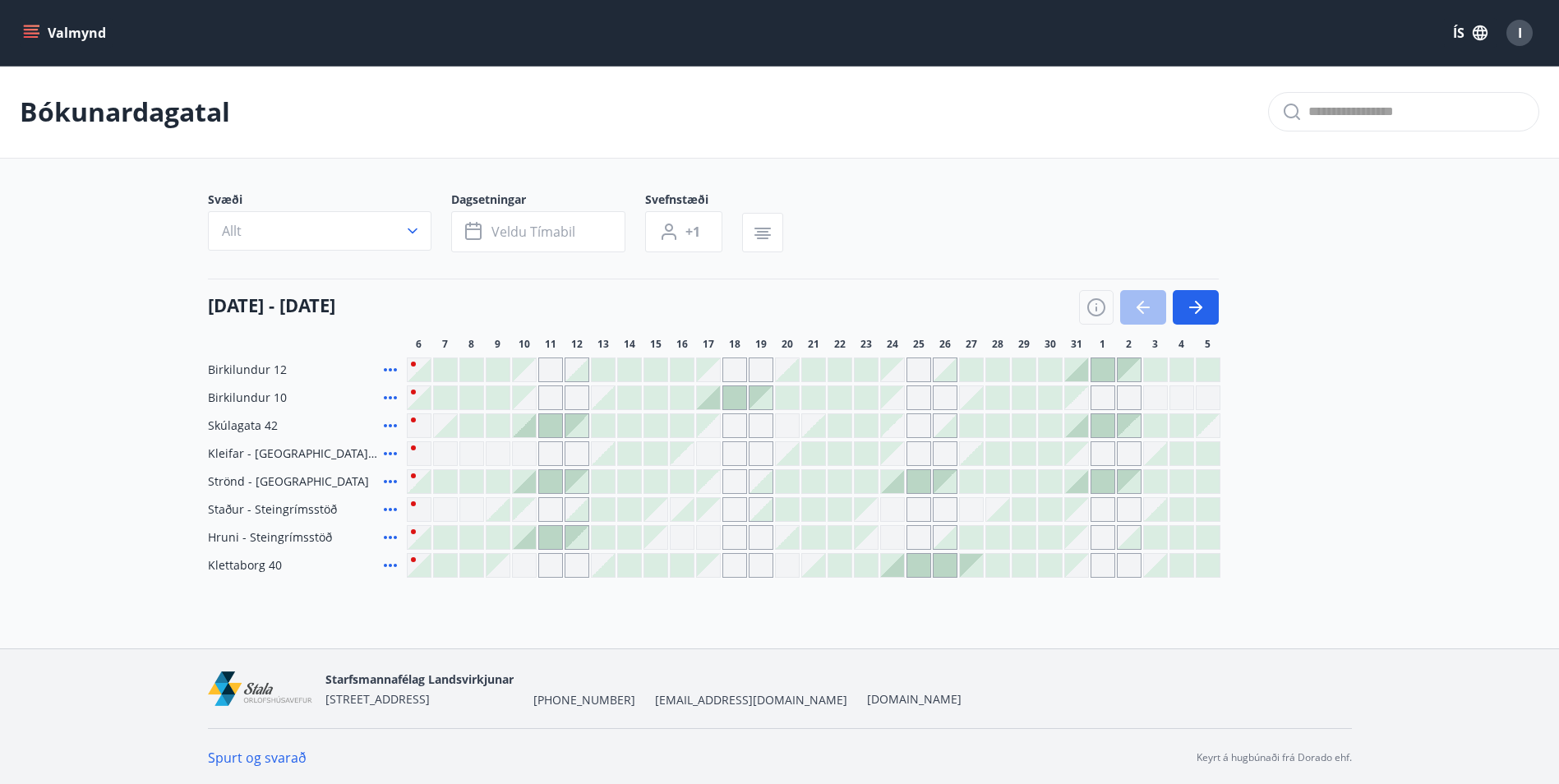
click at [396, 563] on icon at bounding box center [390, 565] width 19 height 19
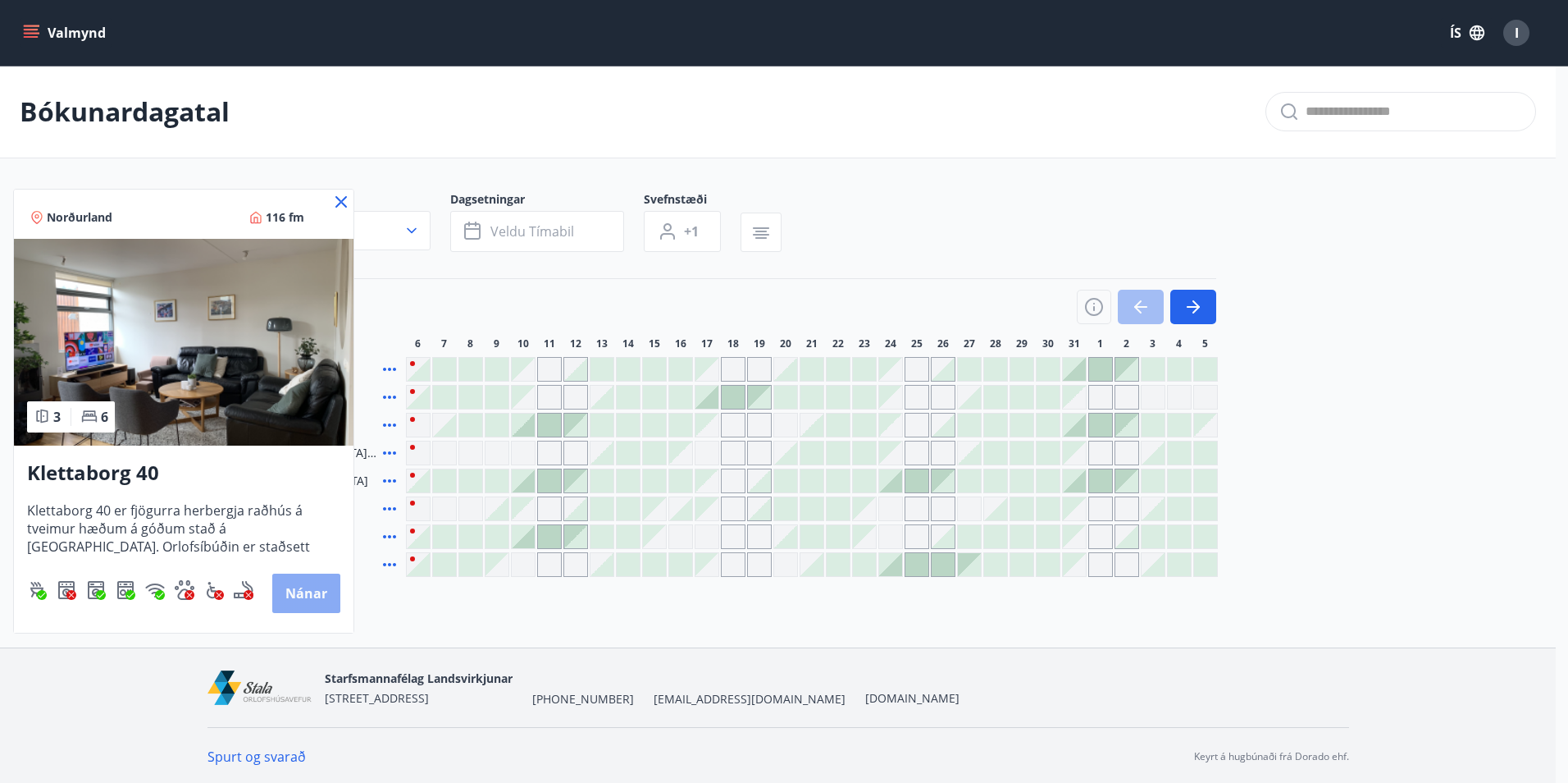
click at [285, 582] on button "Nánar" at bounding box center [306, 593] width 68 height 39
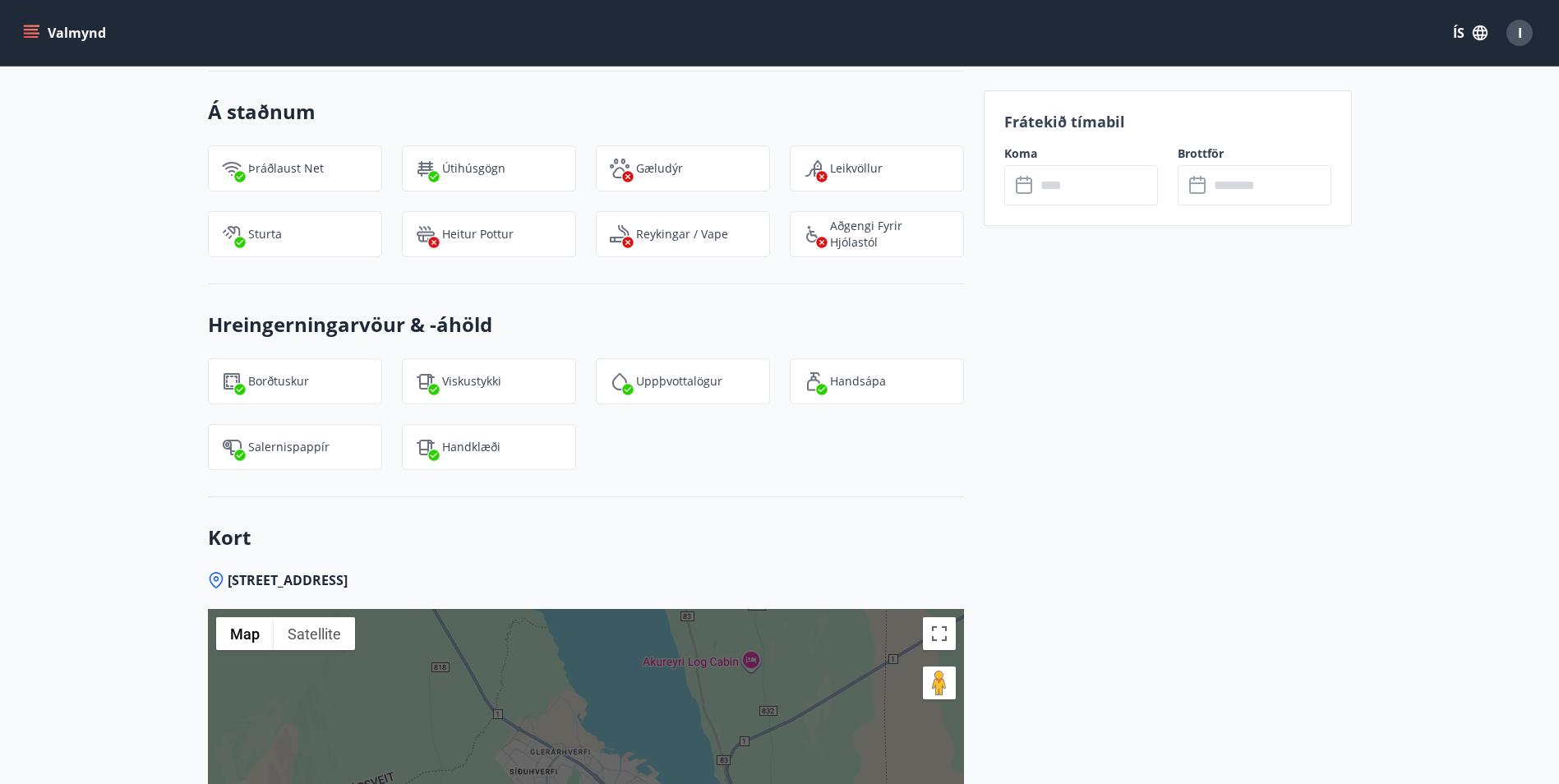
scroll to position [2054, 0]
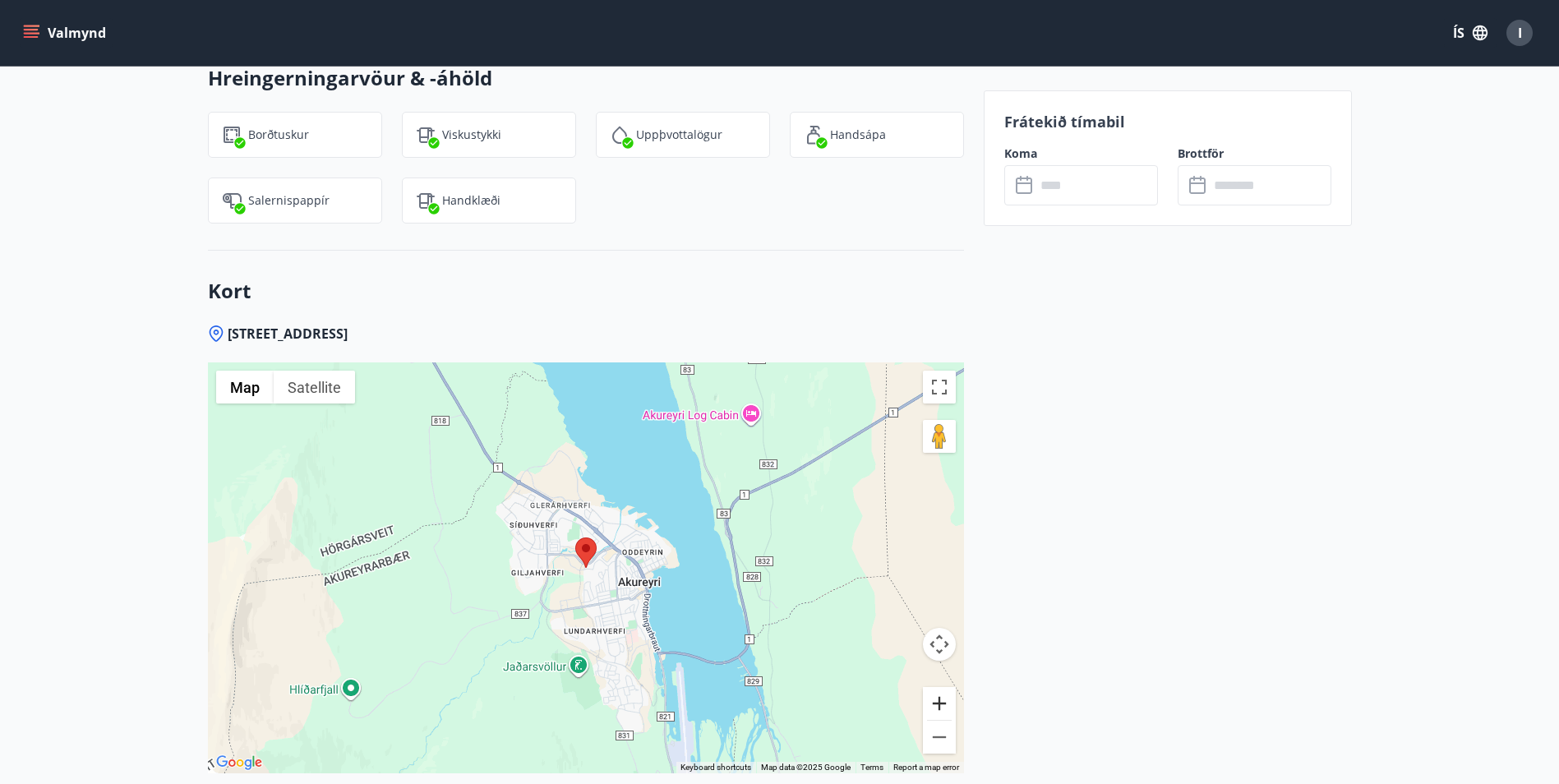
click at [940, 692] on button "Zoom in" at bounding box center [939, 702] width 32 height 32
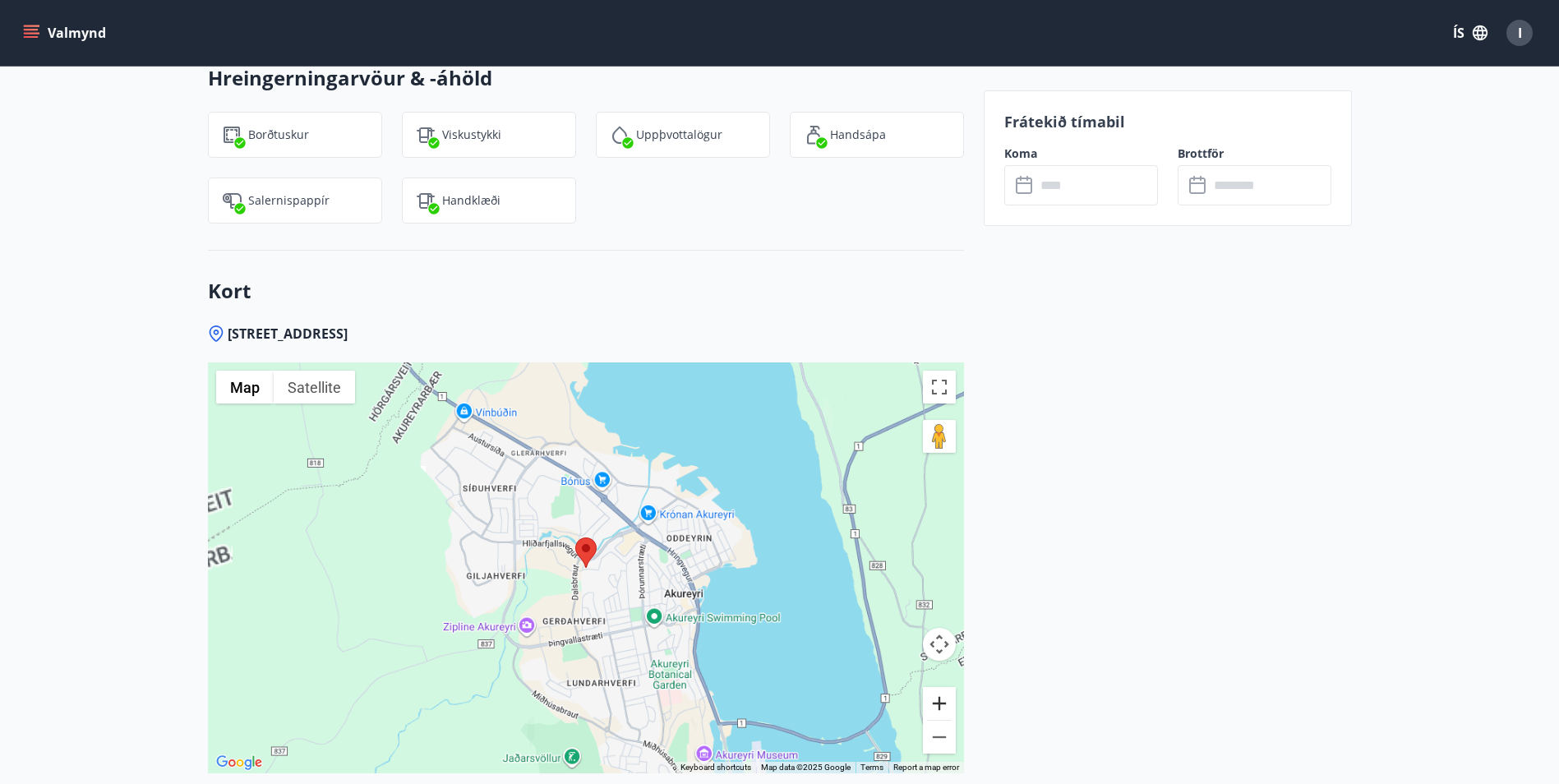
click at [940, 692] on button "Zoom in" at bounding box center [939, 702] width 32 height 32
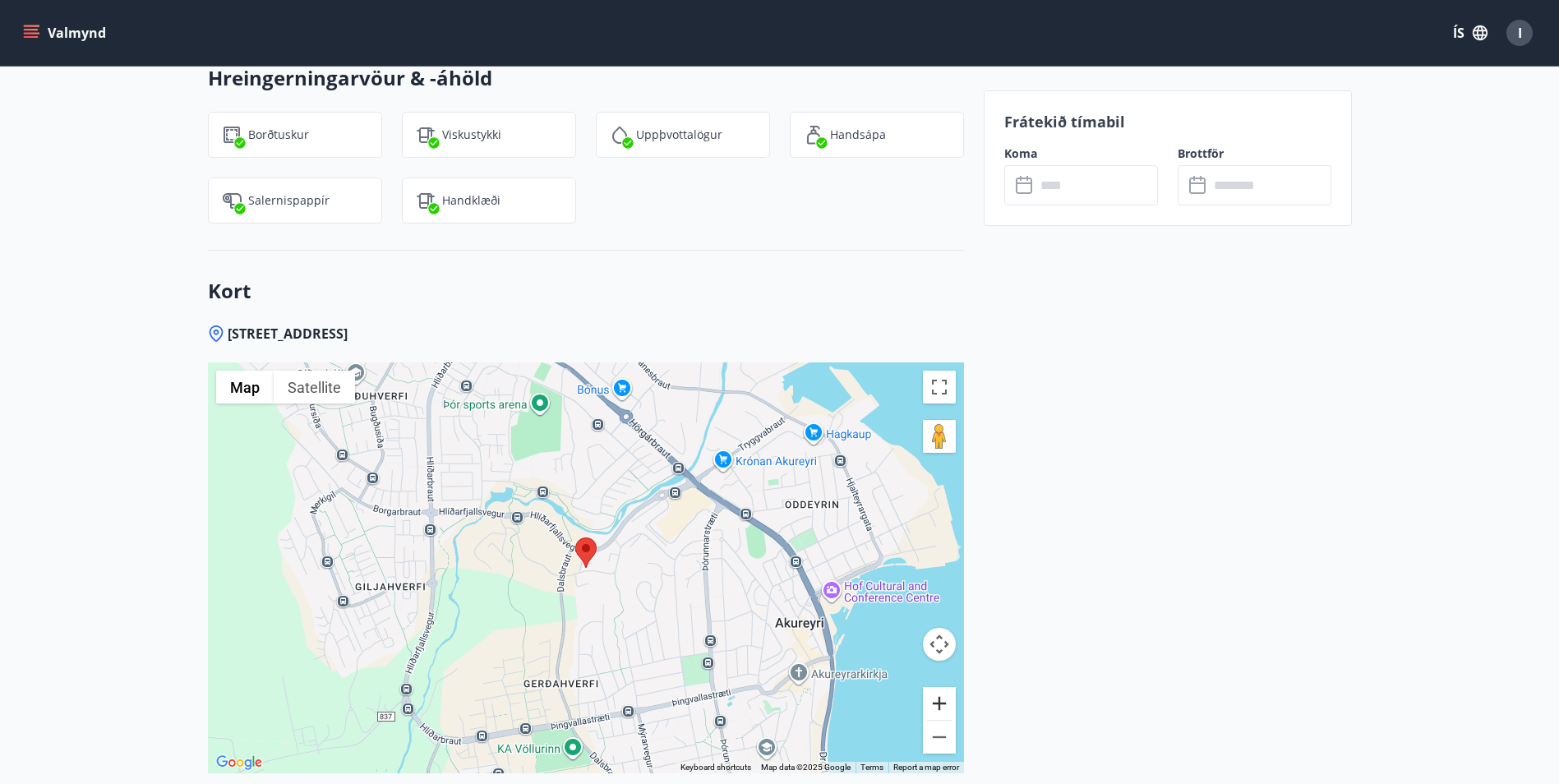
click at [940, 692] on button "Zoom in" at bounding box center [939, 702] width 32 height 32
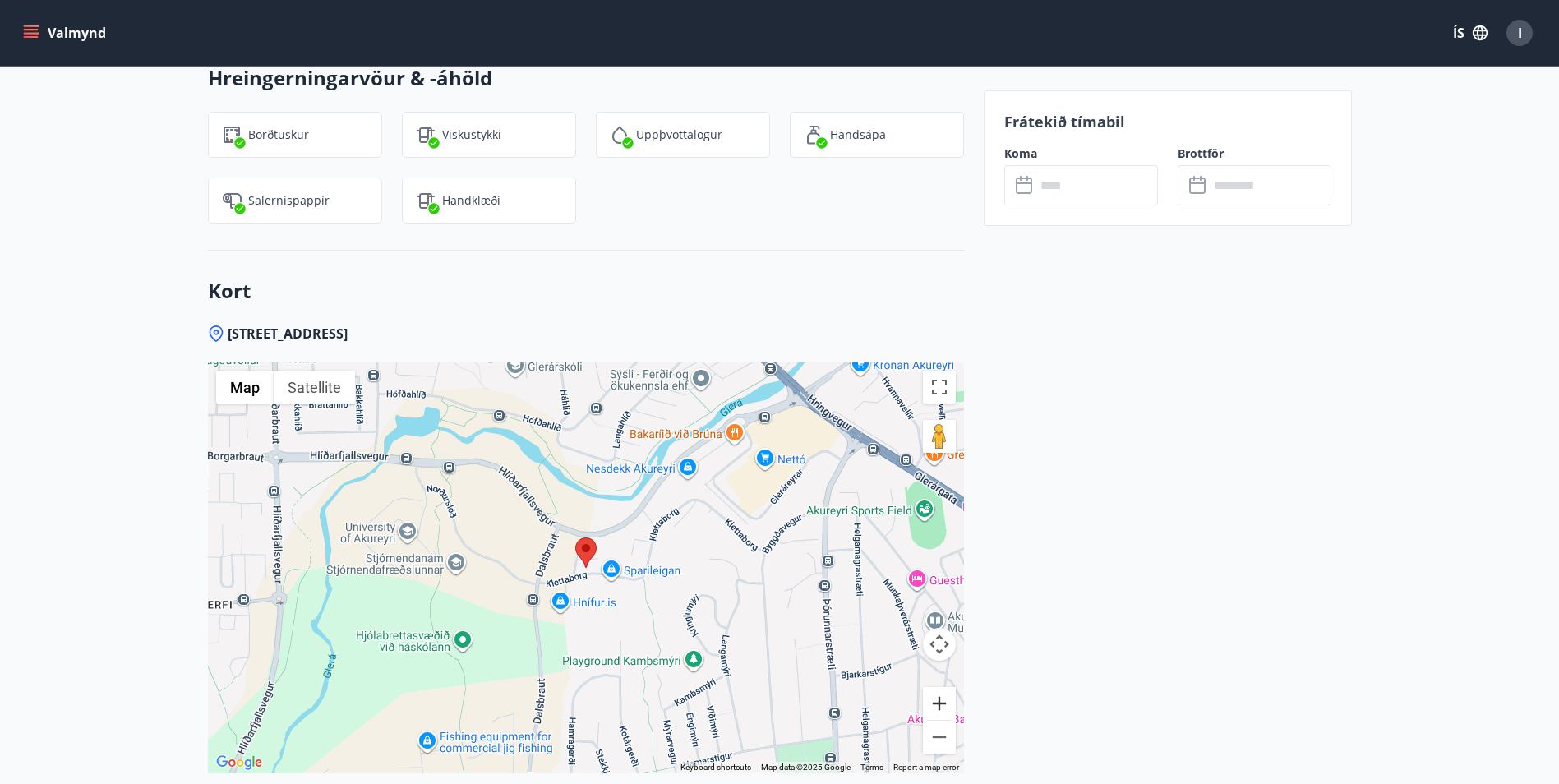
click at [940, 692] on button "Zoom in" at bounding box center [939, 702] width 32 height 32
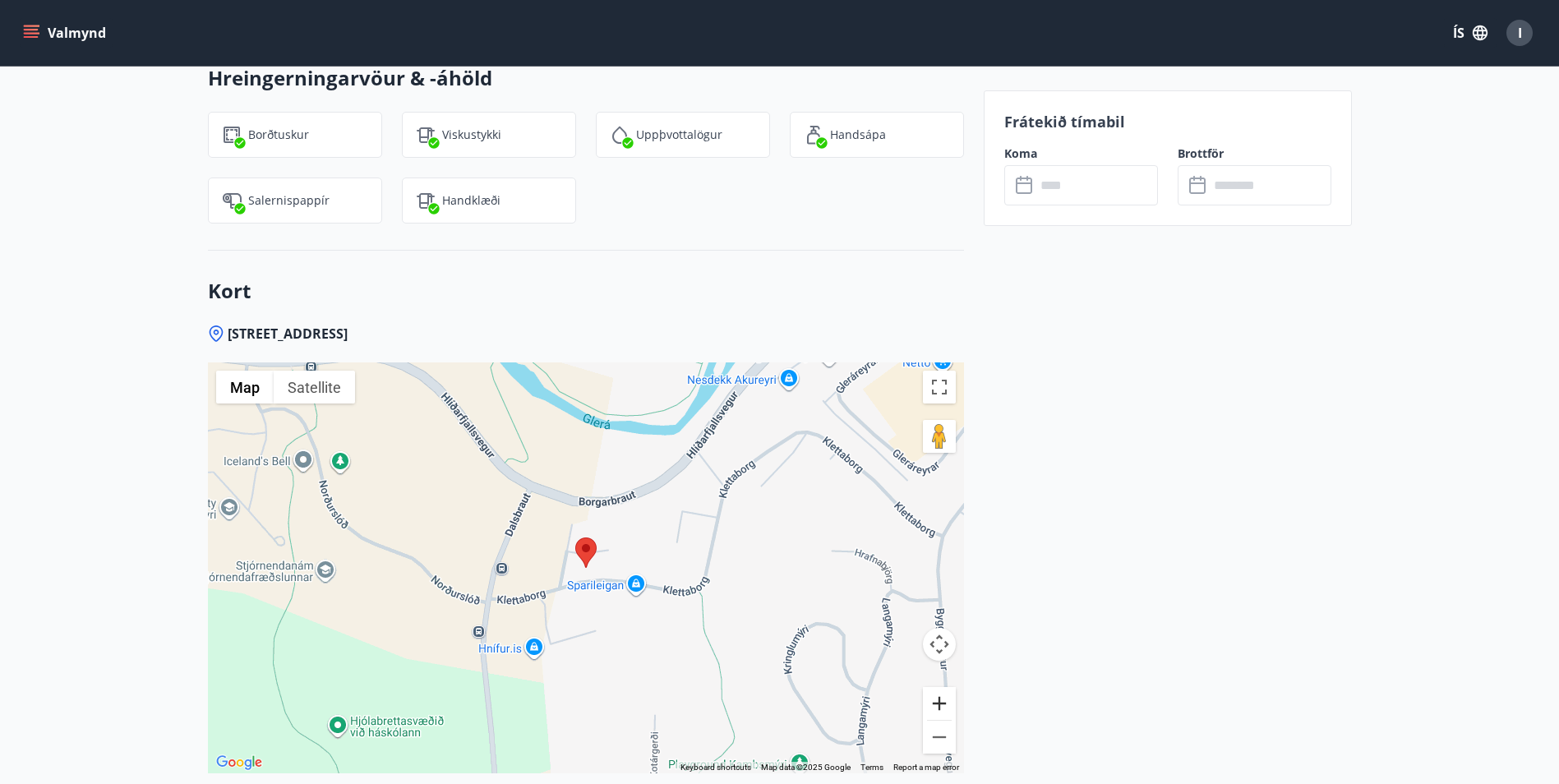
click at [940, 692] on button "Zoom in" at bounding box center [939, 702] width 32 height 32
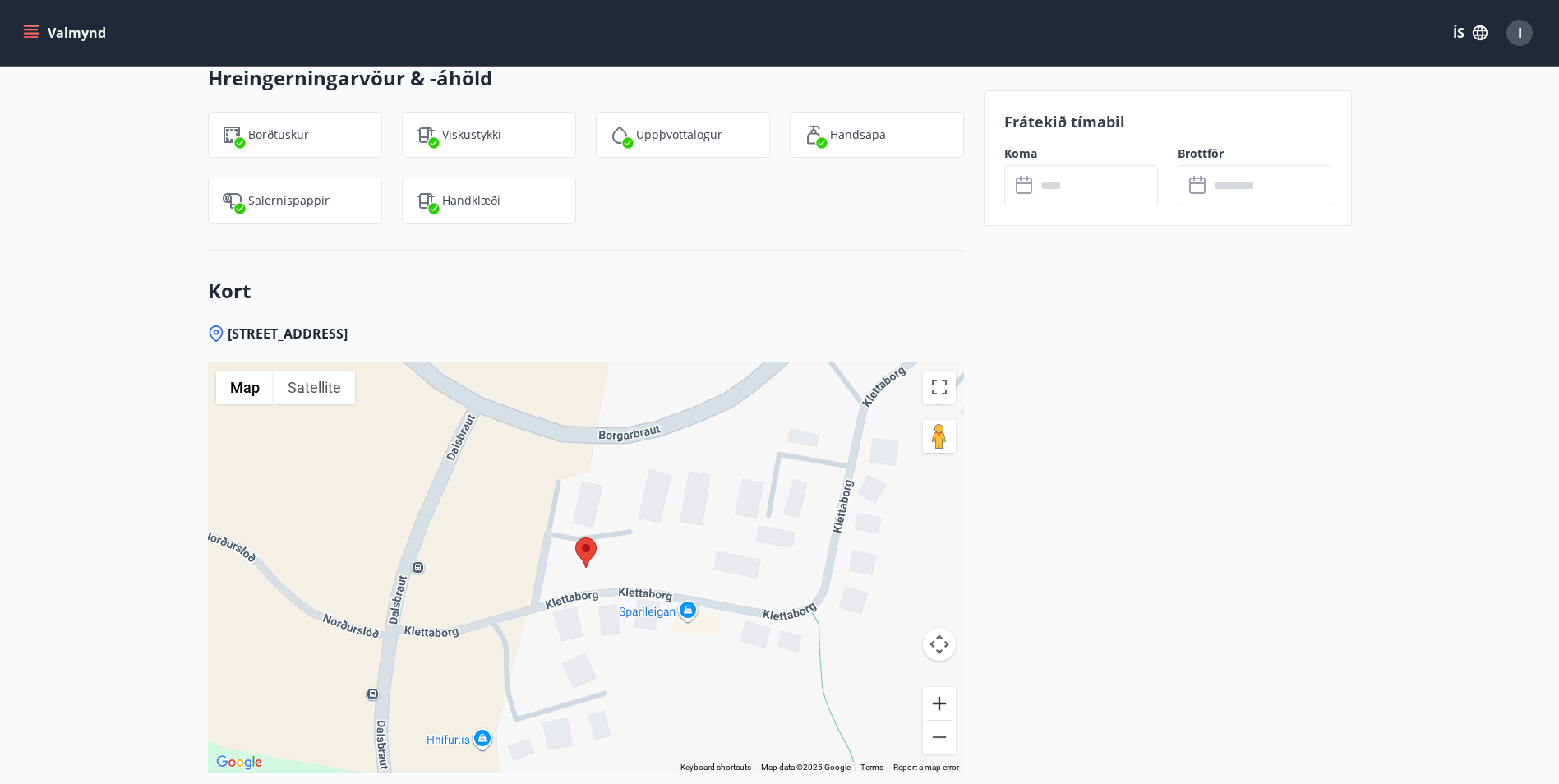
click at [940, 693] on button "Zoom in" at bounding box center [939, 702] width 32 height 32
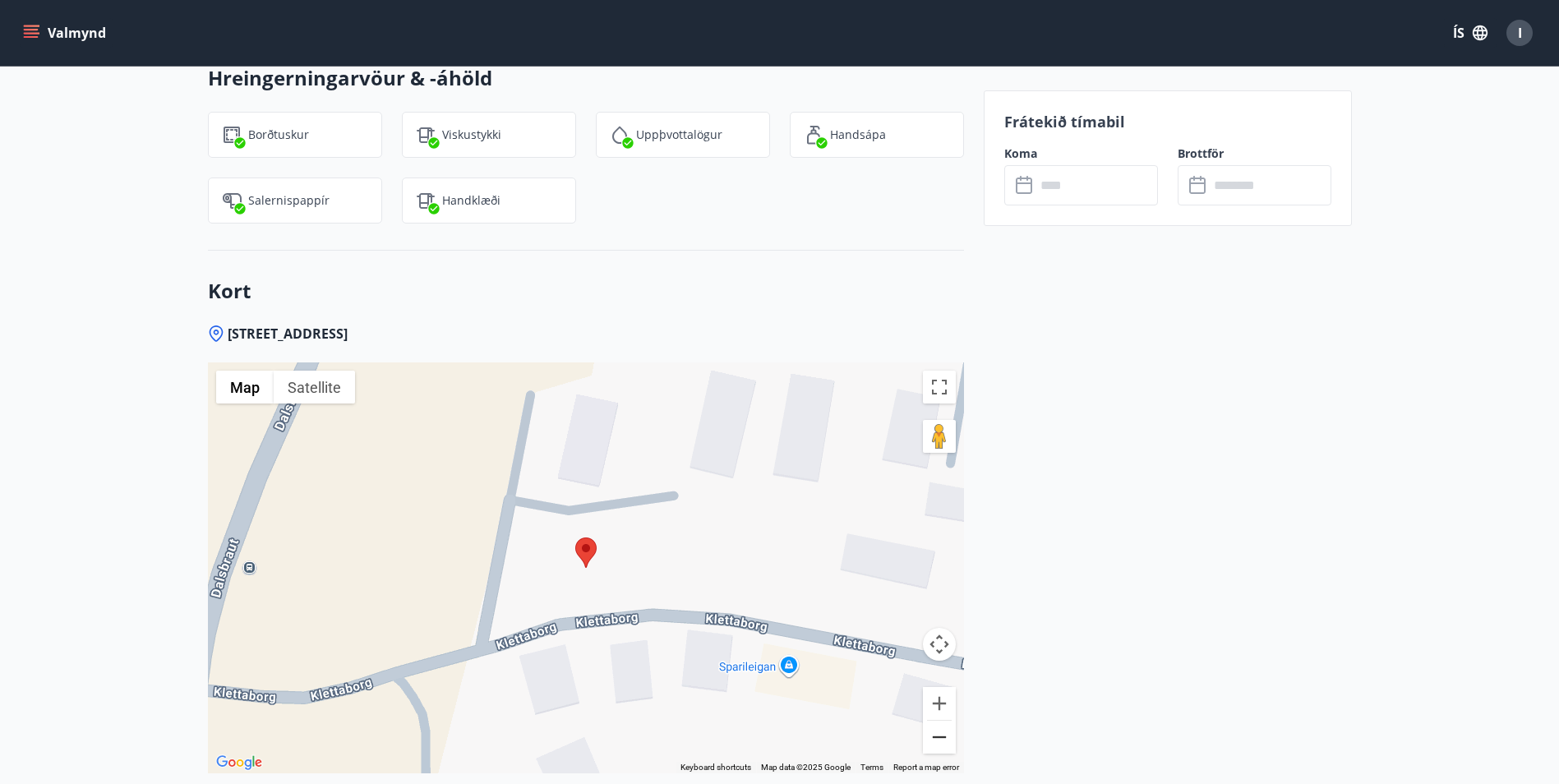
click at [933, 720] on button "Zoom out" at bounding box center [939, 736] width 32 height 32
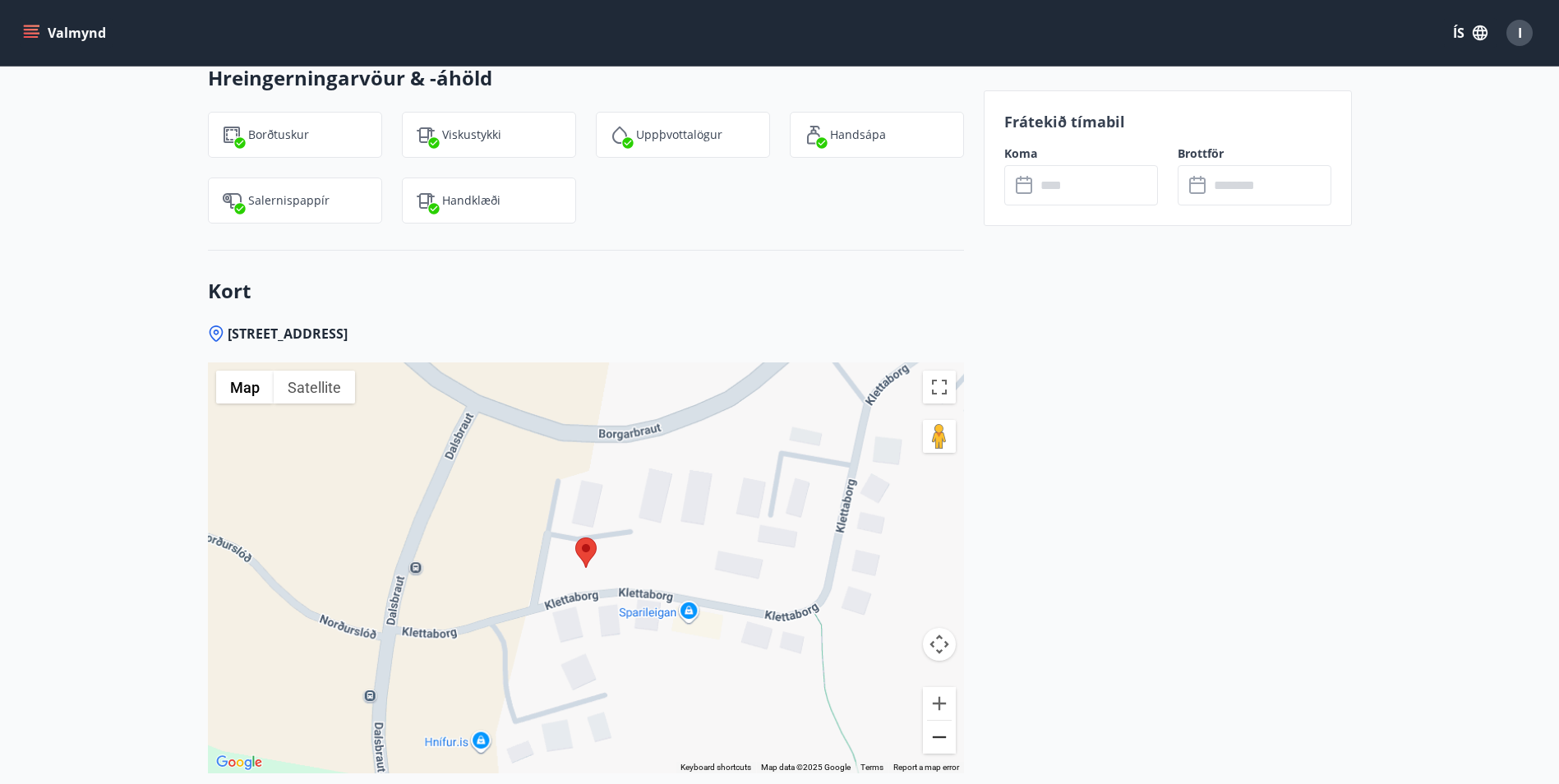
click at [934, 720] on button "Zoom out" at bounding box center [939, 736] width 32 height 32
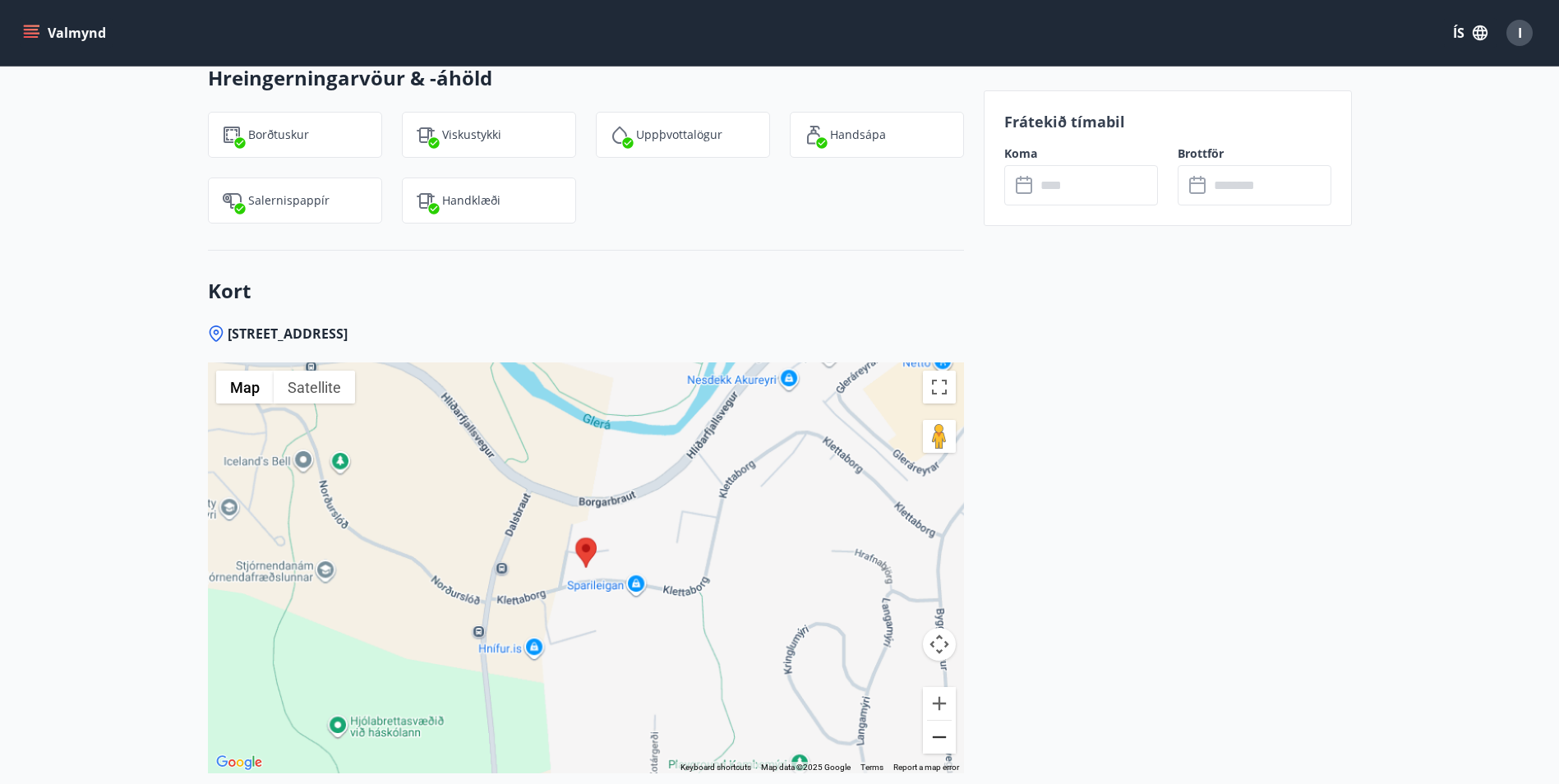
click at [935, 720] on button "Zoom out" at bounding box center [939, 736] width 32 height 32
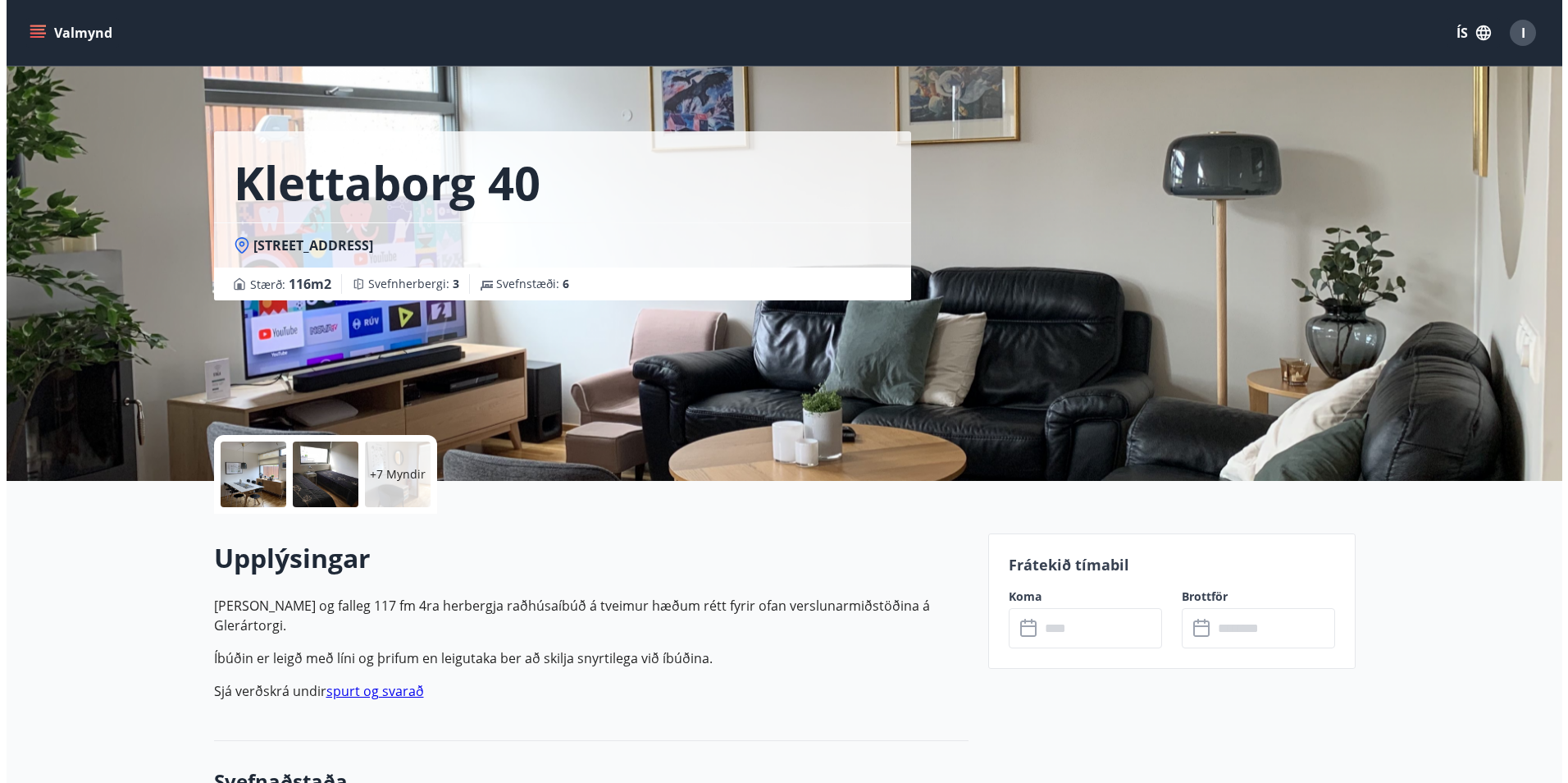
scroll to position [0, 0]
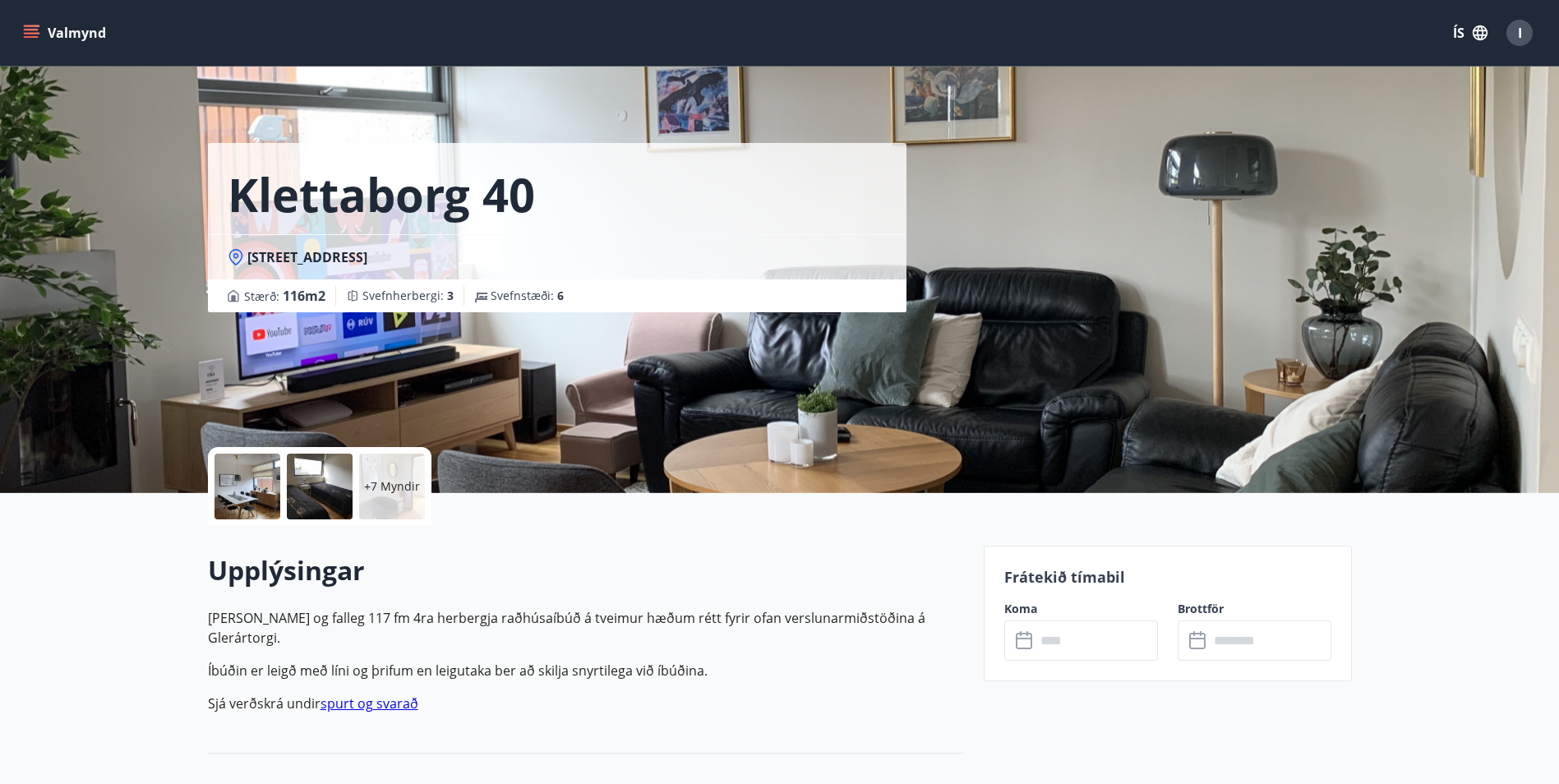
click at [304, 471] on div at bounding box center [319, 486] width 66 height 66
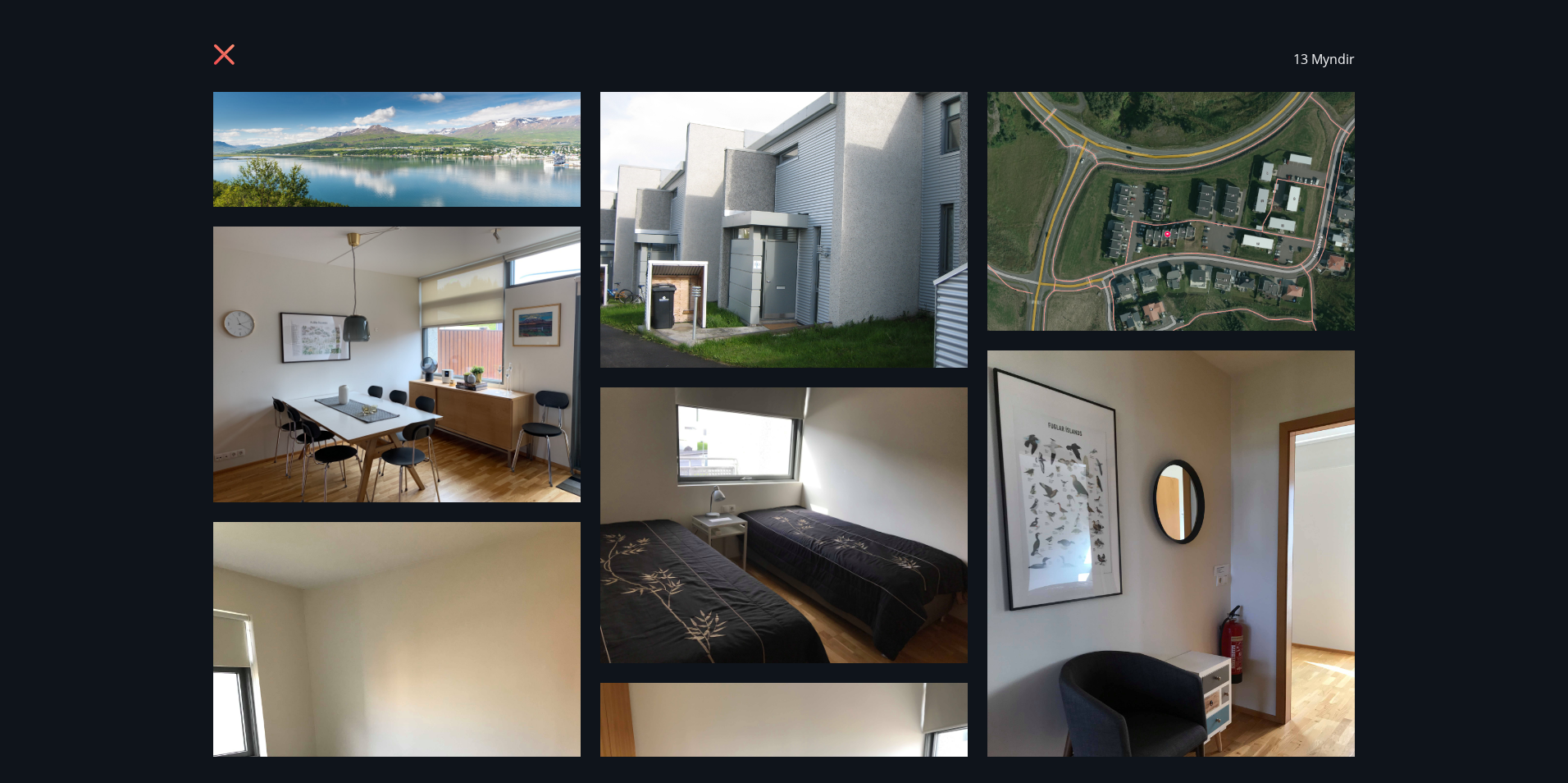
click at [218, 56] on icon at bounding box center [227, 57] width 26 height 26
